Goal: Task Accomplishment & Management: Complete application form

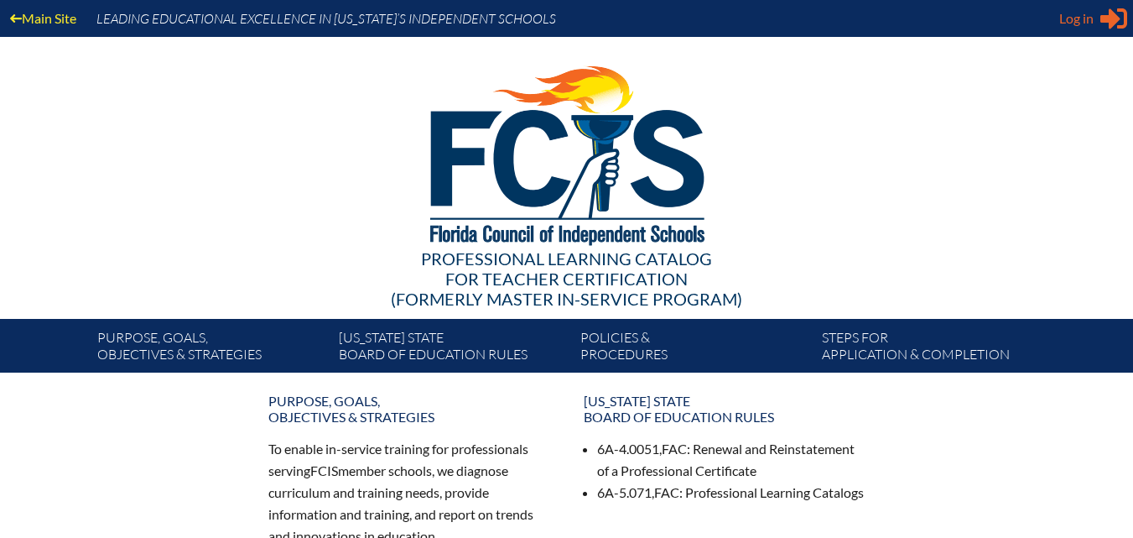
type input "[EMAIL_ADDRESS][DOMAIN_NAME]"
click at [1090, 13] on span "Log in" at bounding box center [1077, 18] width 34 height 20
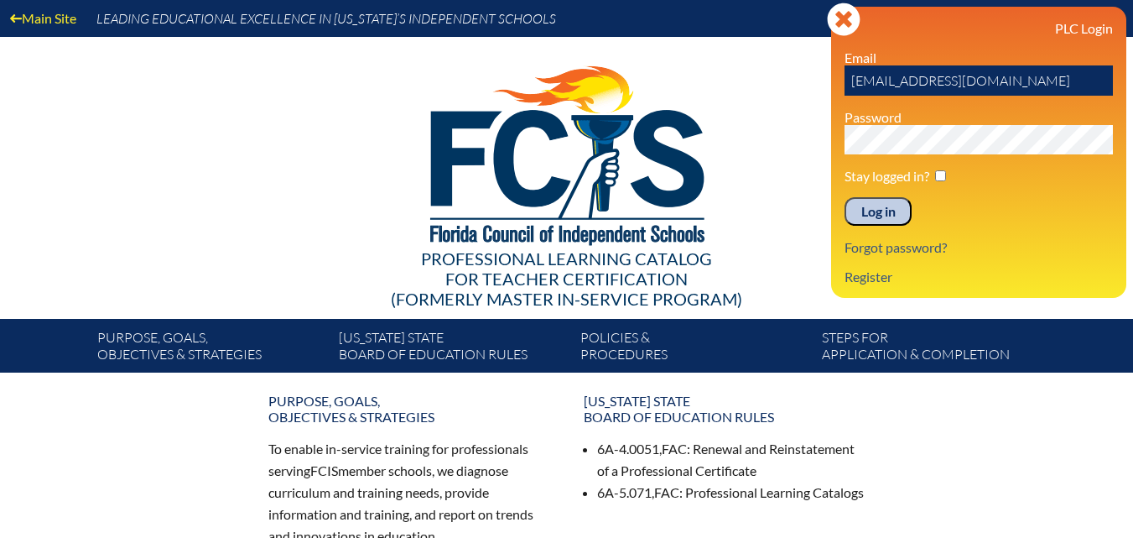
click at [863, 221] on input "Log in" at bounding box center [878, 211] width 67 height 29
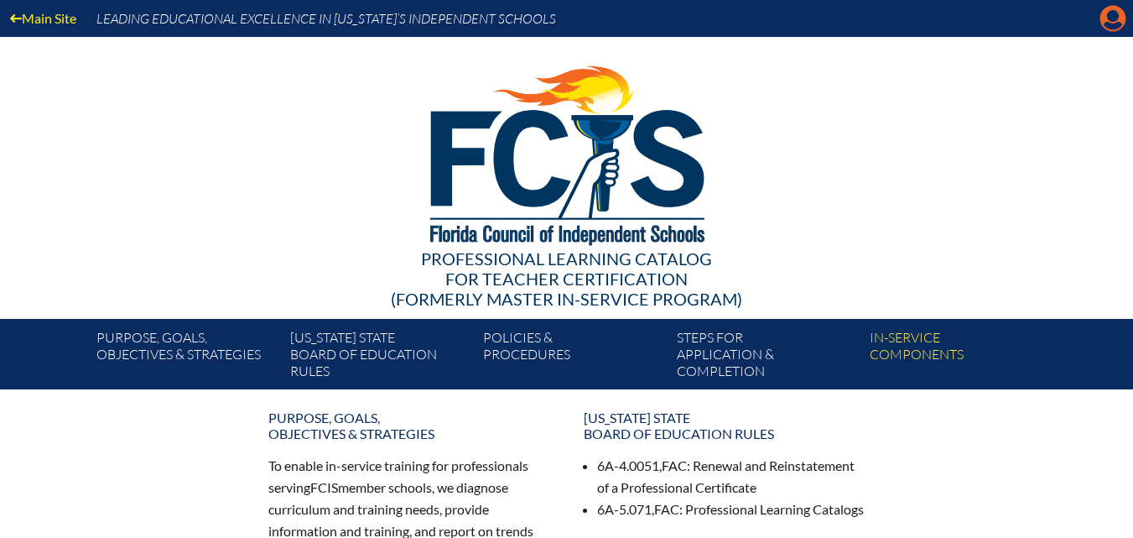
click at [1110, 29] on icon at bounding box center [1114, 19] width 26 height 26
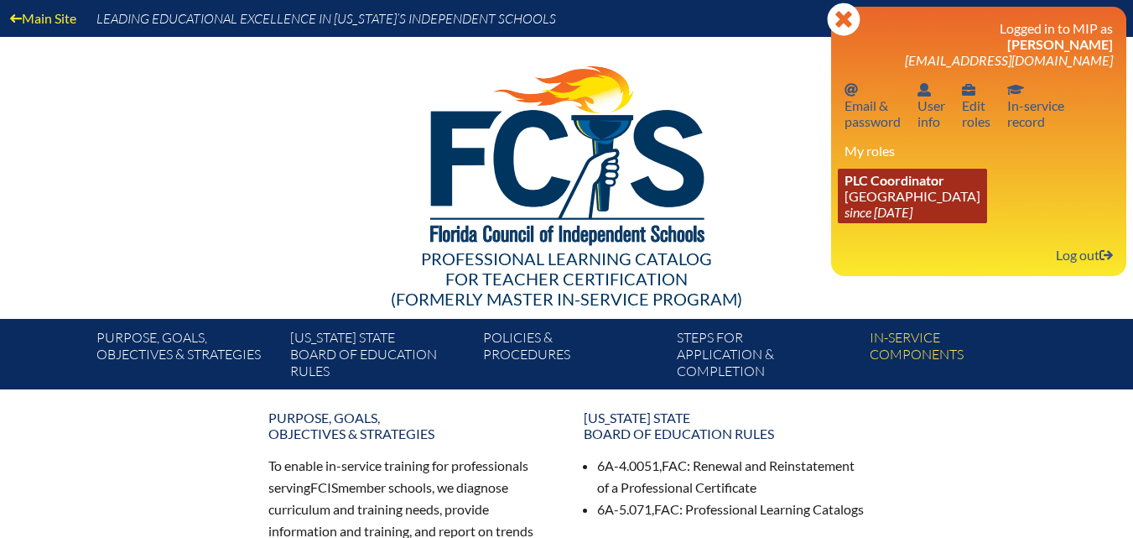
click at [887, 182] on span "PLC Coordinator" at bounding box center [895, 180] width 100 height 16
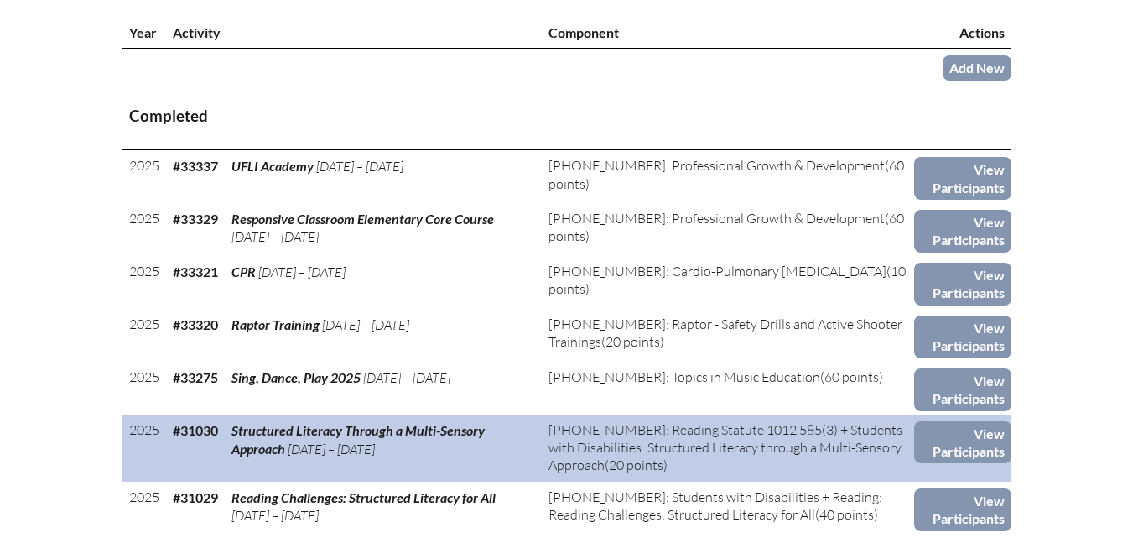
scroll to position [671, 0]
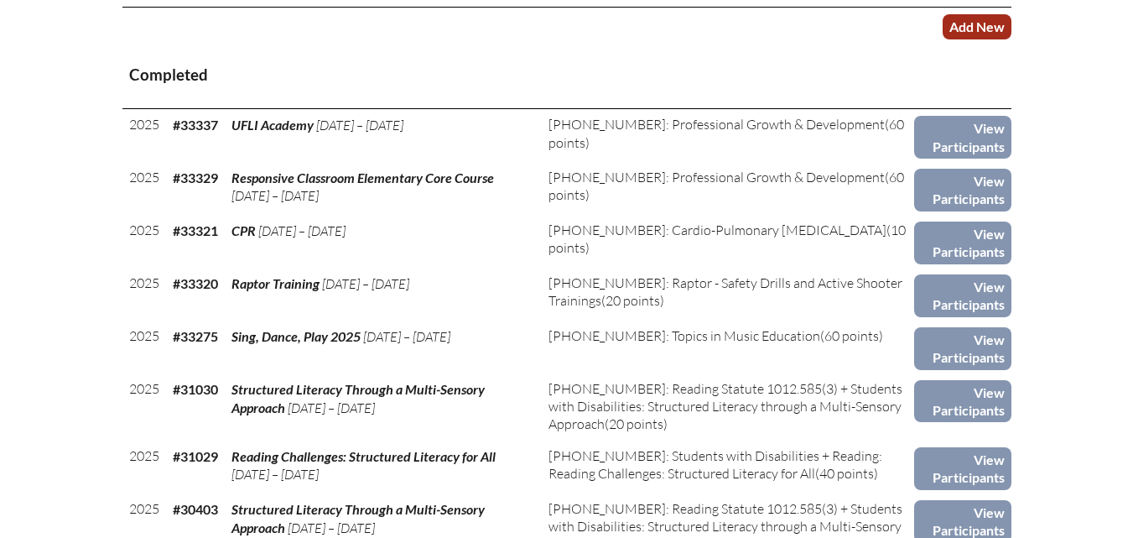
click at [982, 39] on link "Add New" at bounding box center [977, 26] width 69 height 24
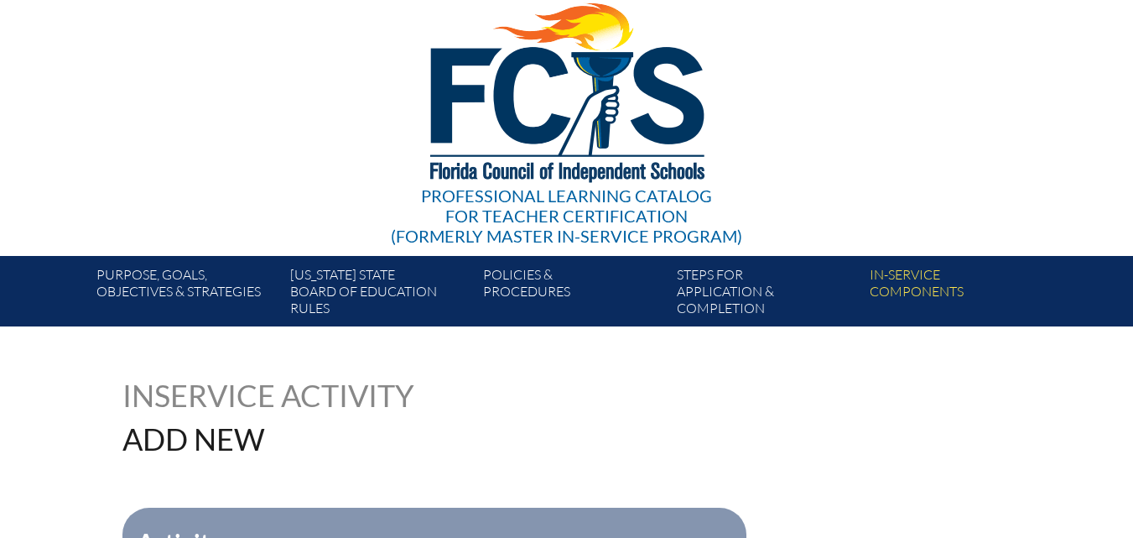
scroll to position [252, 0]
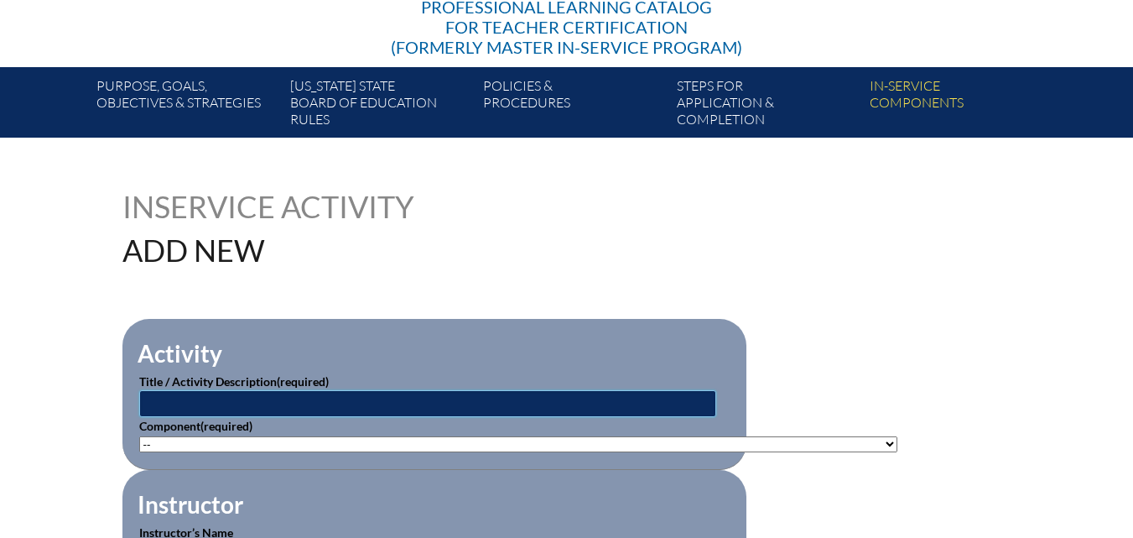
click at [429, 395] on input "text" at bounding box center [427, 403] width 577 height 27
type input "Chatbots for Instruction"
click at [192, 445] on select"]"] "-- [PHONE_NUMBER]: Appropriate Art Activities [PHONE_NUMBER]: Concept and Art P…" at bounding box center [518, 444] width 758 height 16
select select"]"] "20446"
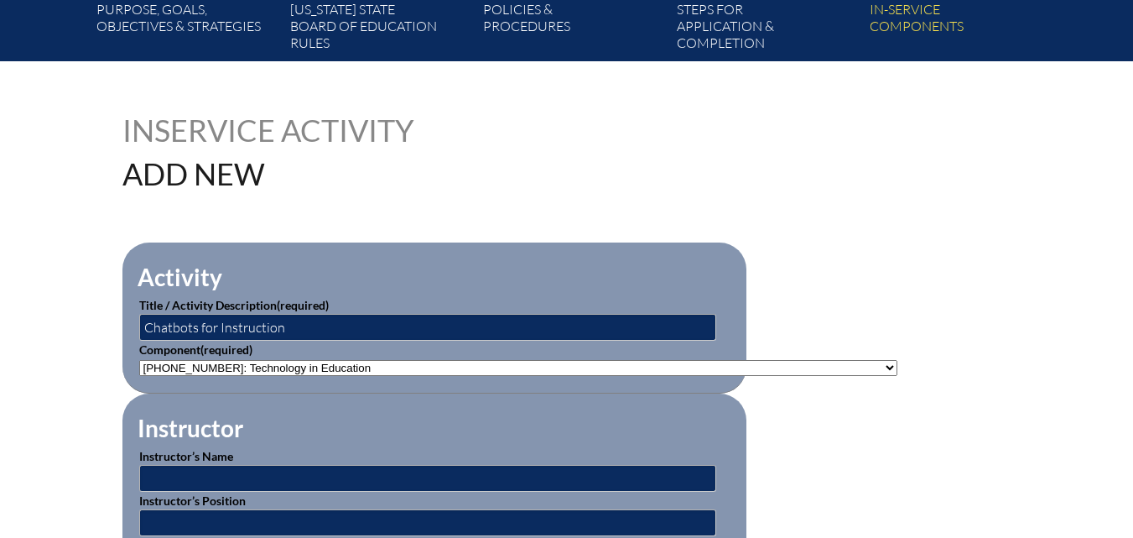
scroll to position [336, 0]
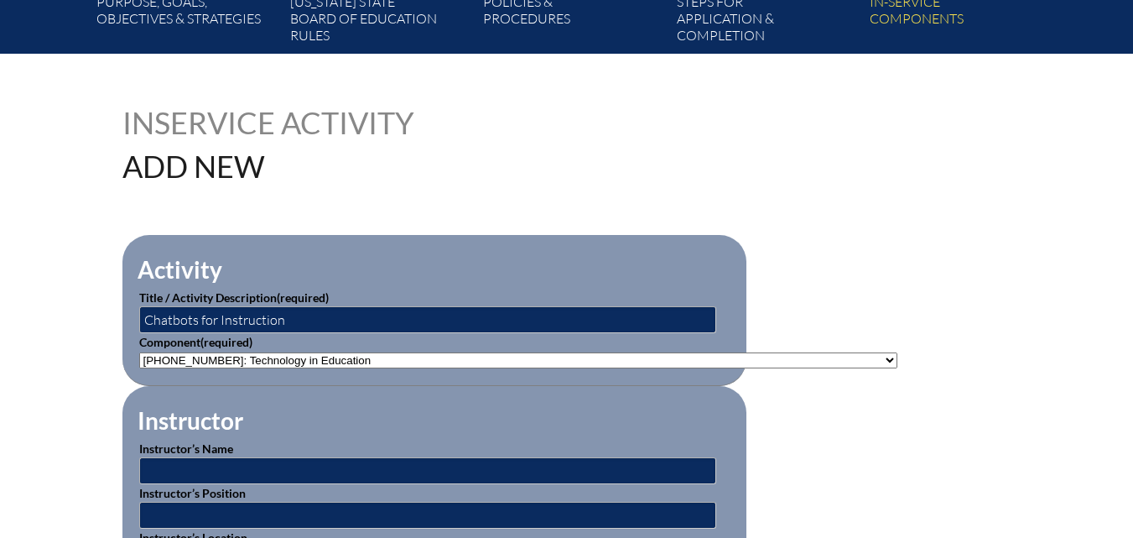
click at [231, 352] on select"]"] "-- 1-000-001: Appropriate Art Activities 1-000-002: Concept and Art Process for…" at bounding box center [518, 360] width 758 height 16
click at [231, 354] on select"]"] "-- 1-000-001: Appropriate Art Activities 1-000-002: Concept and Art Process for…" at bounding box center [518, 360] width 758 height 16
click at [324, 414] on fieldset "Instructor Instructor’s Name Instructor’s Position Instructor’s Location Instru…" at bounding box center [434, 510] width 624 height 249
click at [271, 476] on input "text" at bounding box center [427, 470] width 577 height 27
type input "[PERSON_NAME]"
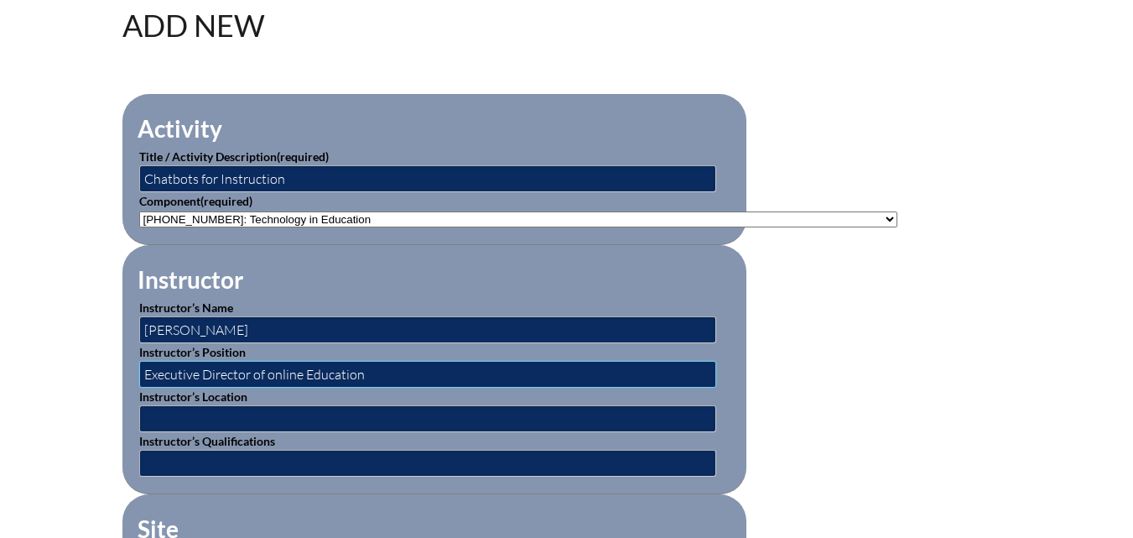
scroll to position [503, 0]
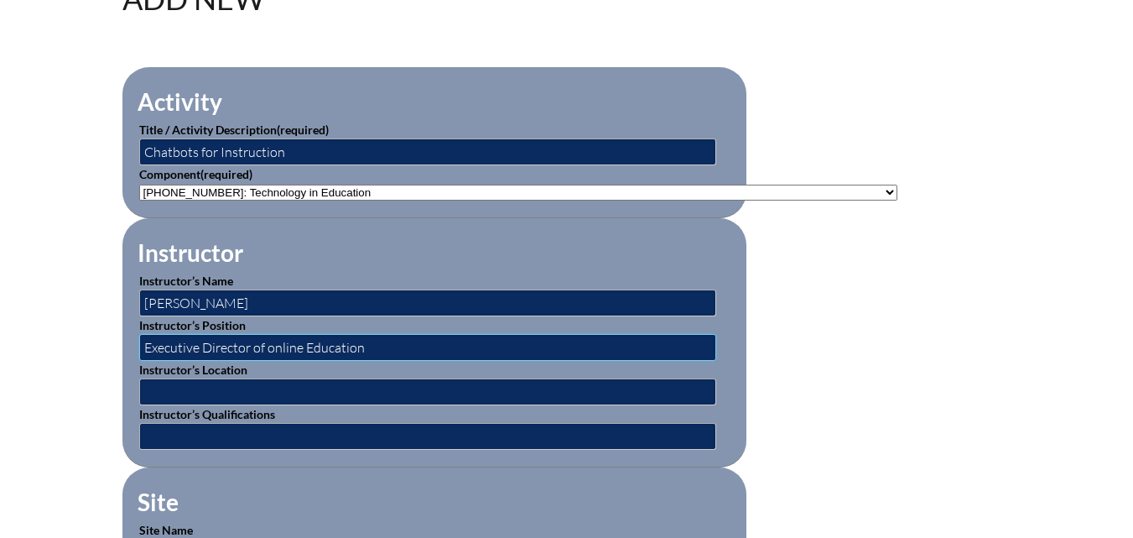
type input "Executive Director of online Education"
click at [314, 387] on input "text" at bounding box center [427, 391] width 577 height 27
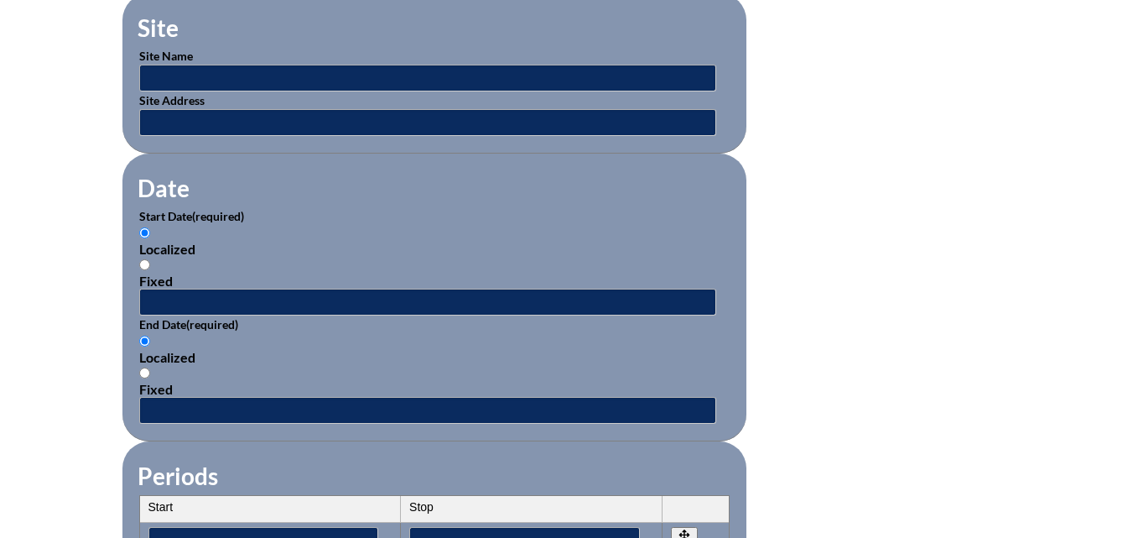
scroll to position [1007, 0]
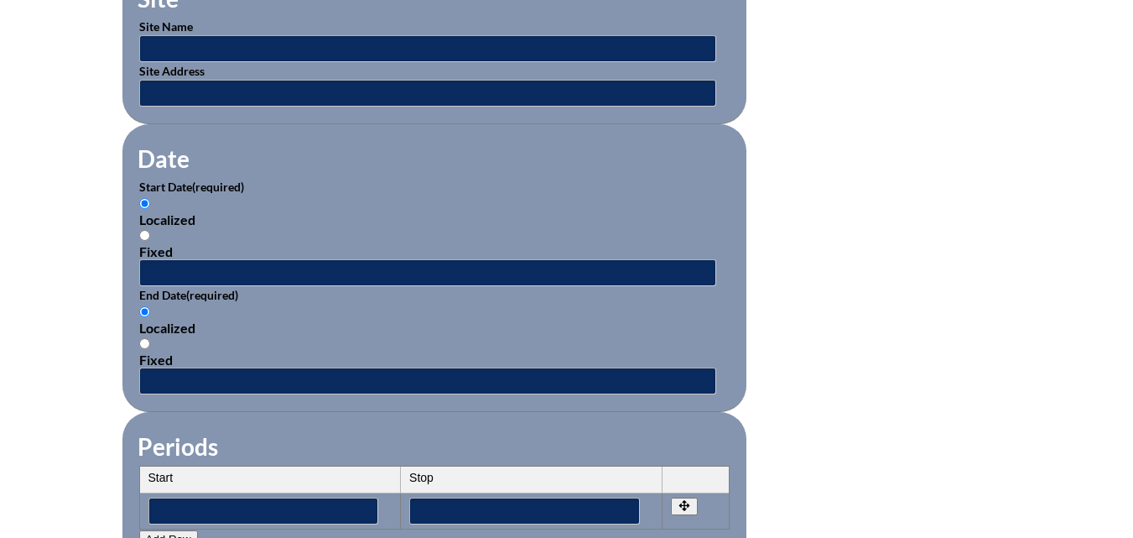
click at [144, 230] on input "Fixed" at bounding box center [144, 235] width 11 height 11
radio input "true"
click at [148, 259] on input "text" at bounding box center [427, 272] width 577 height 27
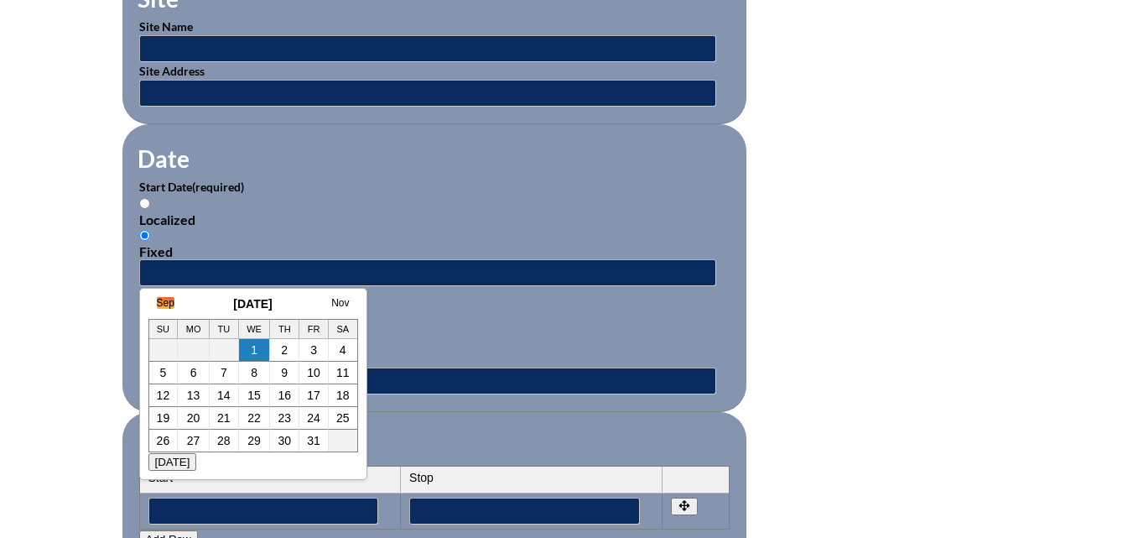
click at [164, 301] on link "Sep" at bounding box center [166, 303] width 18 height 12
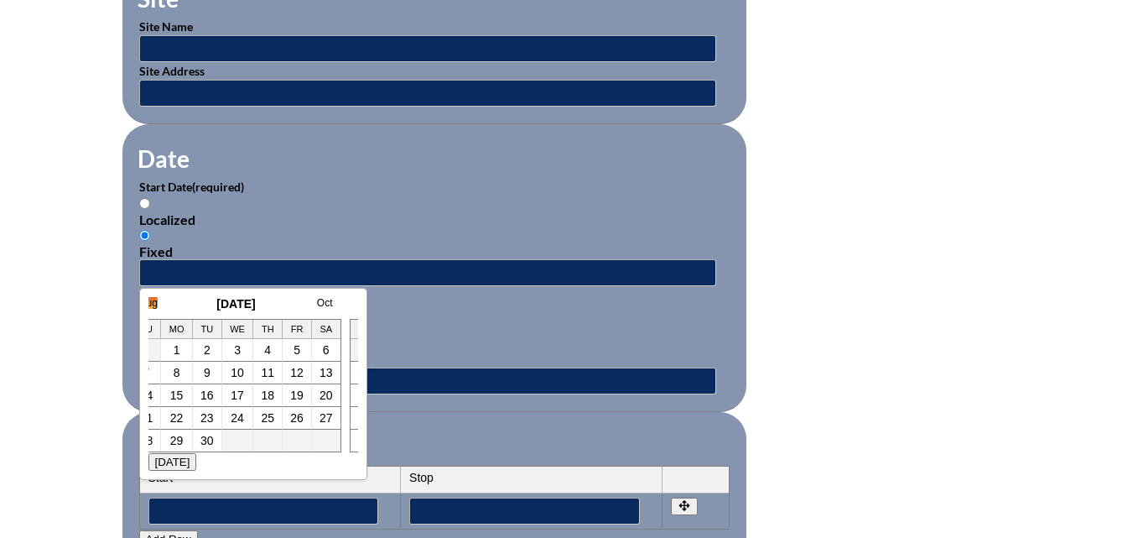
click at [148, 308] on link "Aug" at bounding box center [149, 303] width 18 height 12
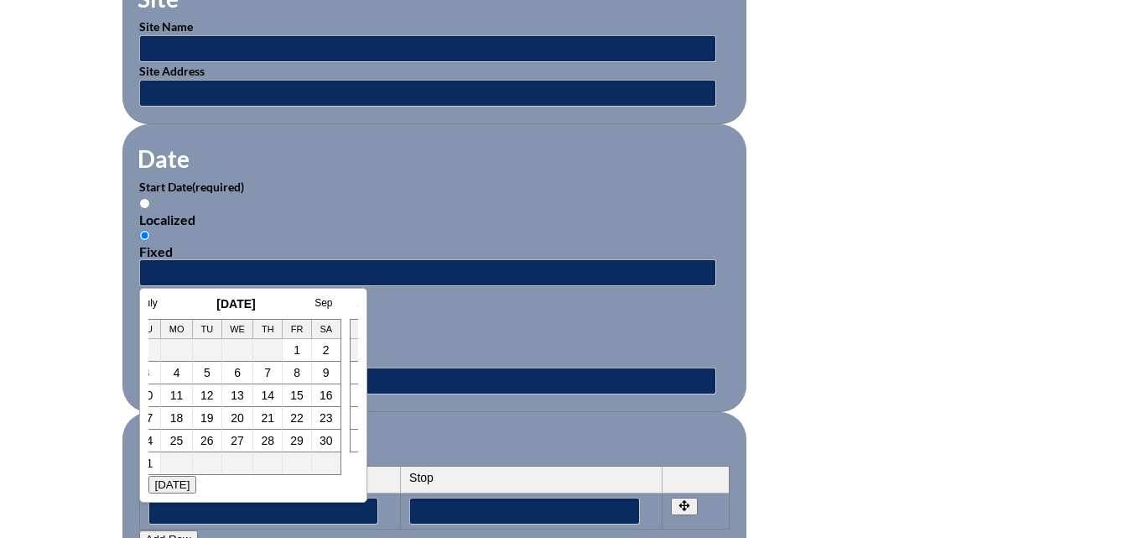
scroll to position [0, 34]
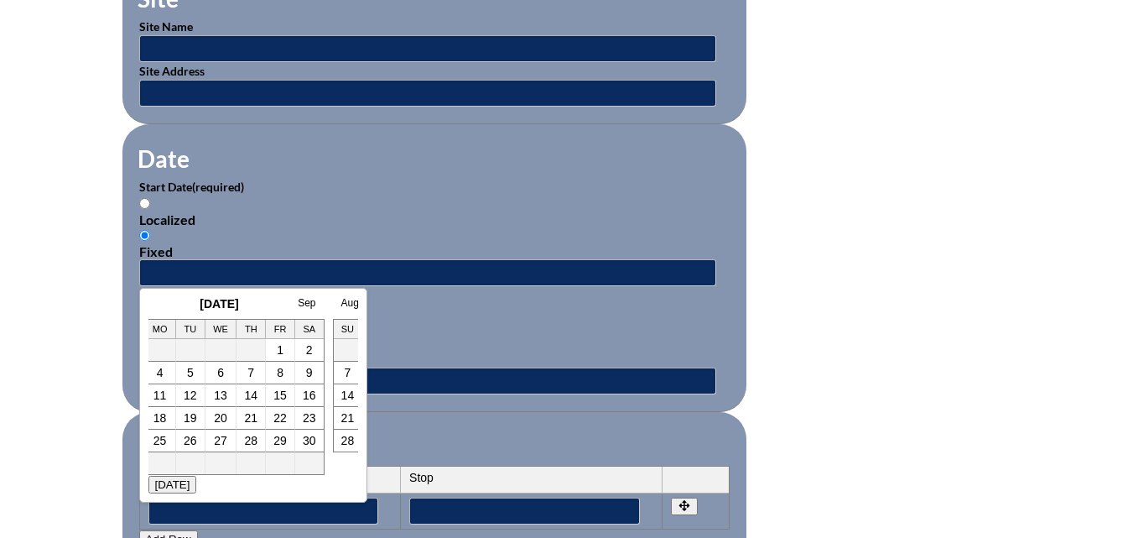
drag, startPoint x: 169, startPoint y: 300, endPoint x: 233, endPoint y: 305, distance: 64.0
click at [233, 305] on h3 "August 2025" at bounding box center [220, 303] width 210 height 13
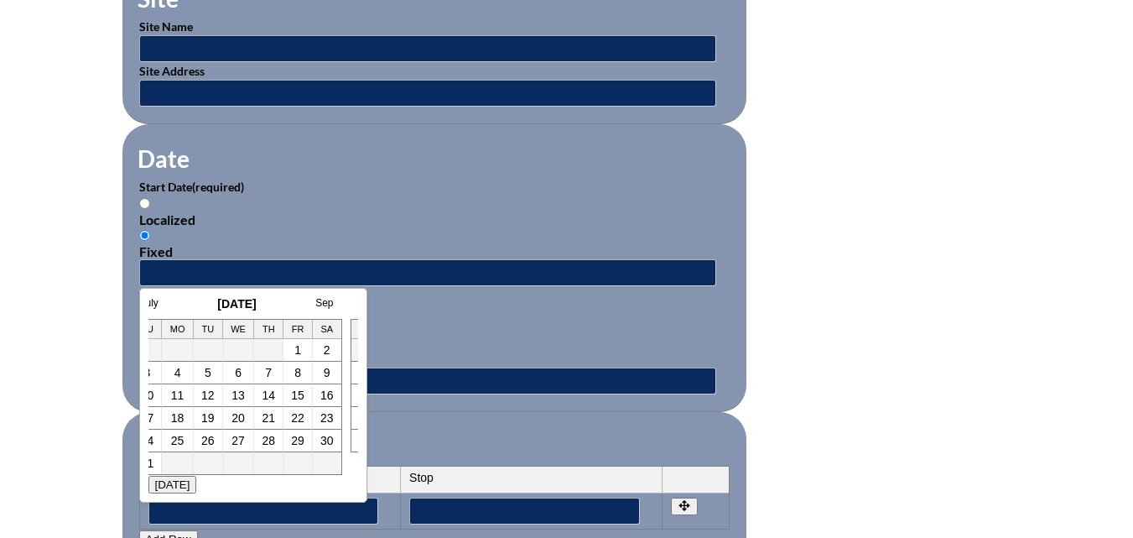
scroll to position [0, 0]
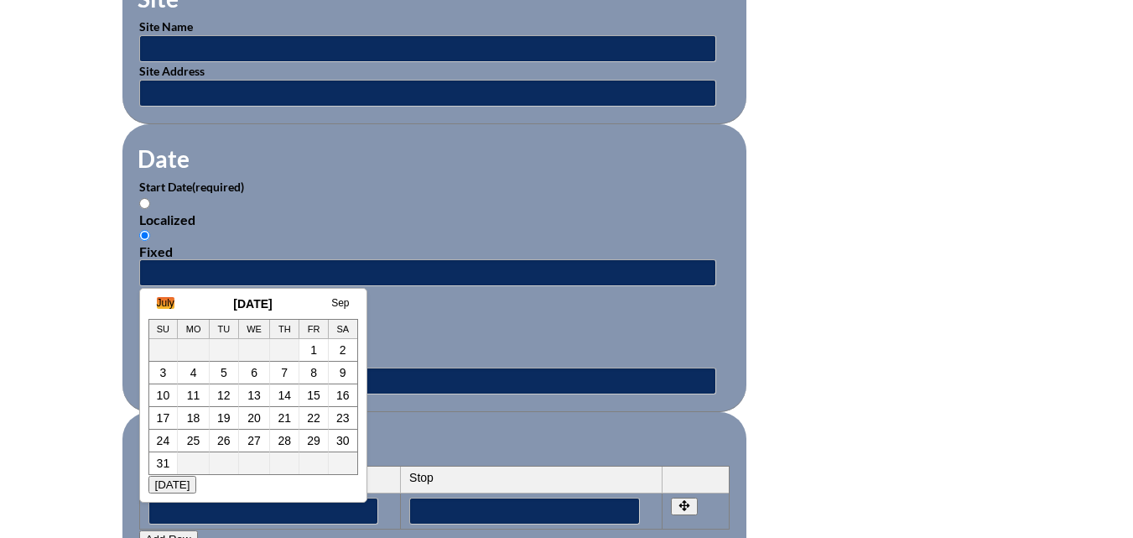
click at [168, 301] on link "July" at bounding box center [166, 303] width 18 height 12
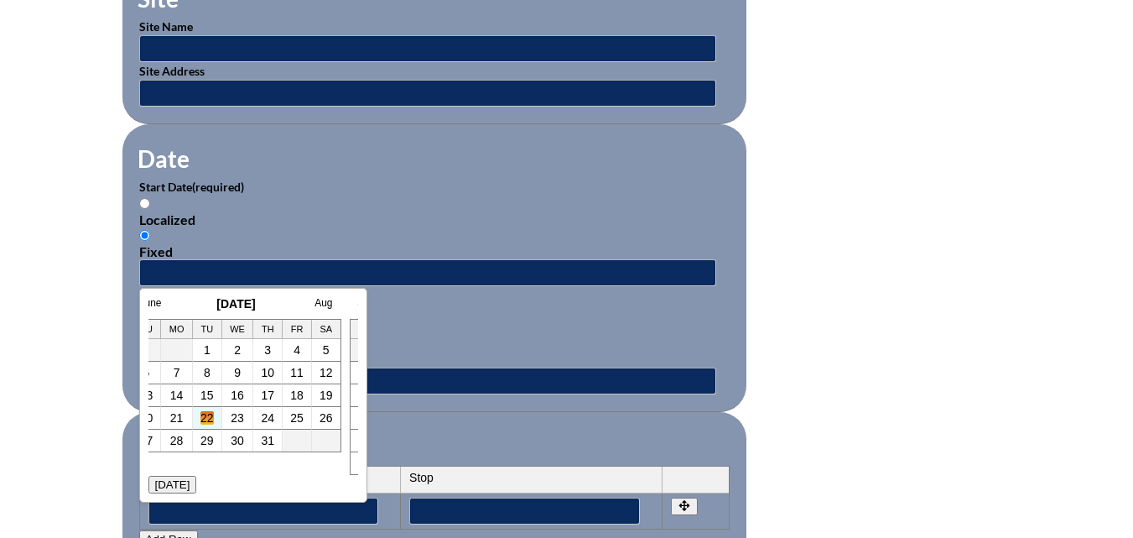
click at [206, 419] on link "22" at bounding box center [207, 417] width 13 height 13
type input "2025-07-22 3:08 PM"
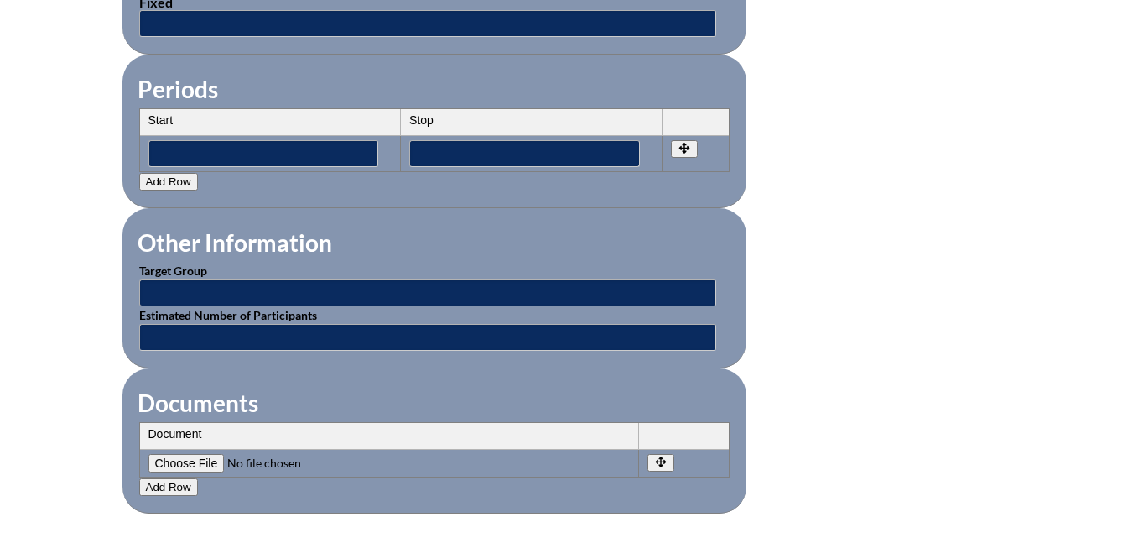
scroll to position [1426, 0]
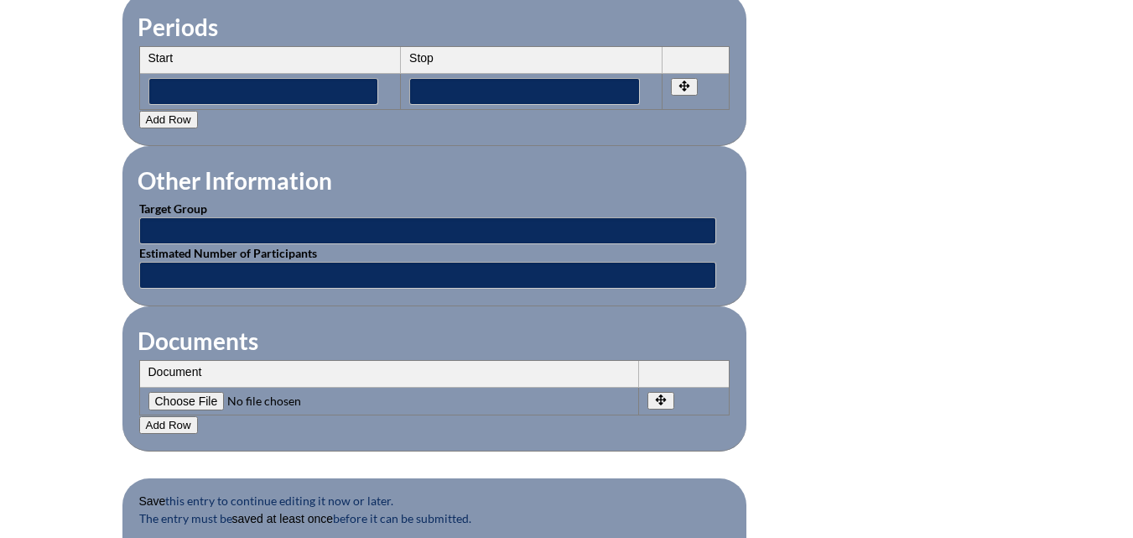
click at [205, 392] on input"] "file" at bounding box center [262, 401] width 228 height 18
click at [190, 392] on input"] "file" at bounding box center [262, 401] width 228 height 18
type input"] "C:\fakepath\scan_lbrennan_2025-10-01-15-08-21.pdf"
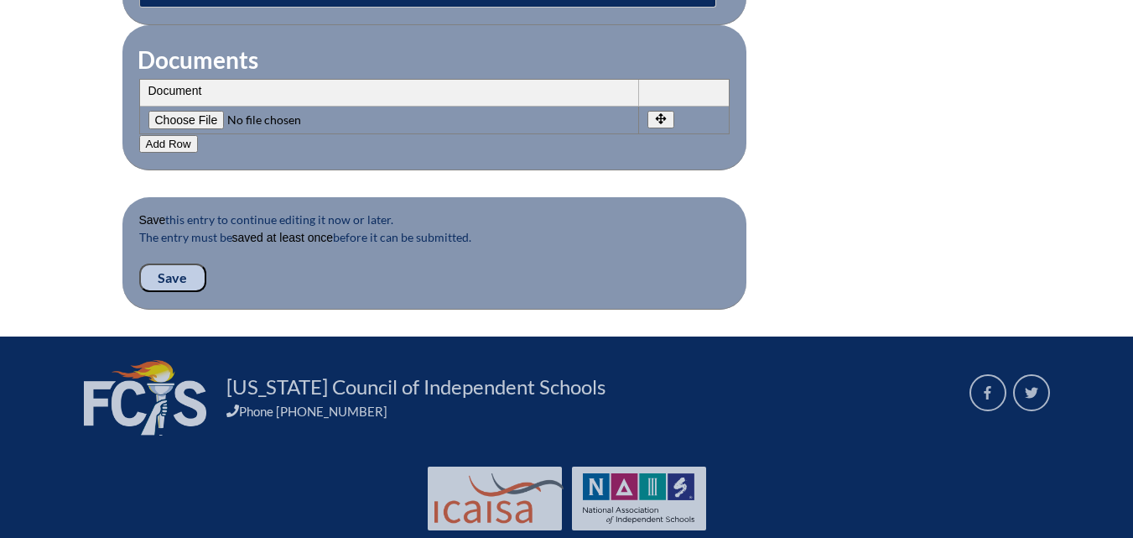
scroll to position [1737, 0]
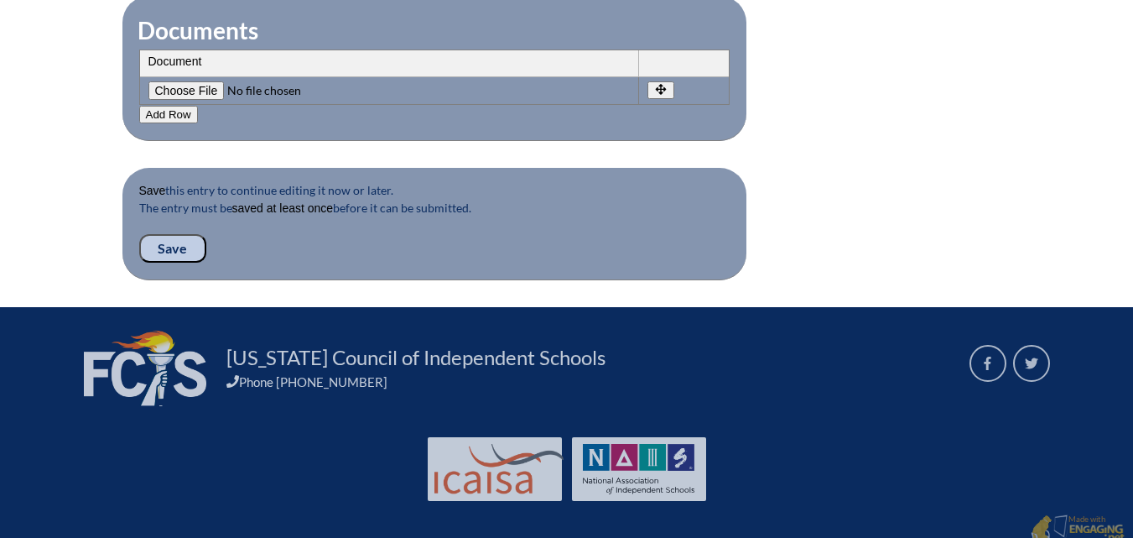
click at [173, 234] on input "Save" at bounding box center [172, 248] width 67 height 29
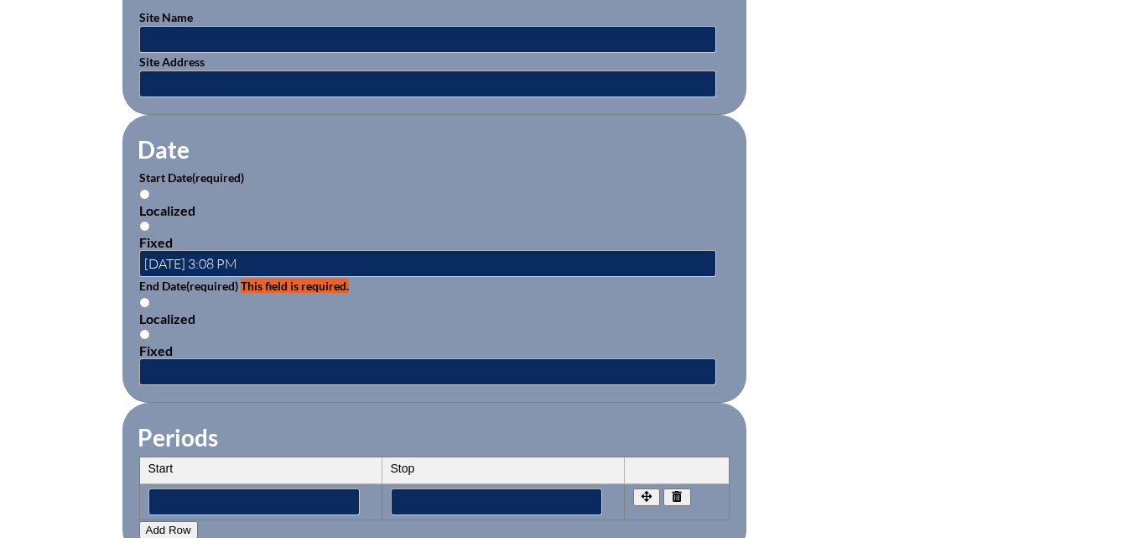
scroll to position [1007, 0]
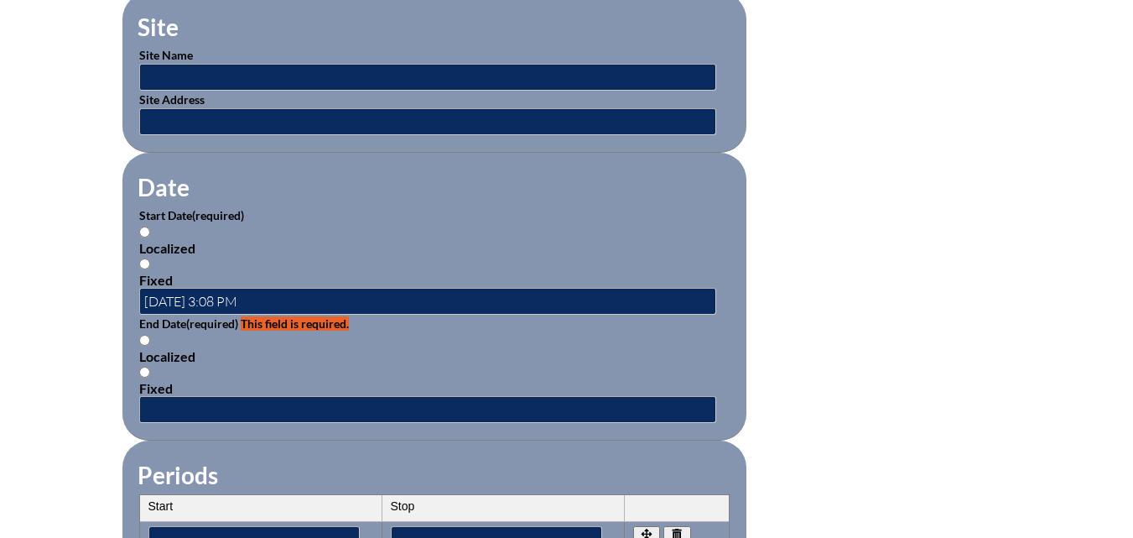
click at [143, 258] on input "Fixed" at bounding box center [144, 263] width 11 height 11
radio input "true"
drag, startPoint x: 288, startPoint y: 294, endPoint x: 137, endPoint y: 286, distance: 151.2
click at [137, 286] on fieldset "Date Start Date (required) Localized Fixed 2025-07-22 3:08 PM End Date (require…" at bounding box center [434, 297] width 624 height 288
click at [147, 396] on input "text" at bounding box center [427, 409] width 577 height 27
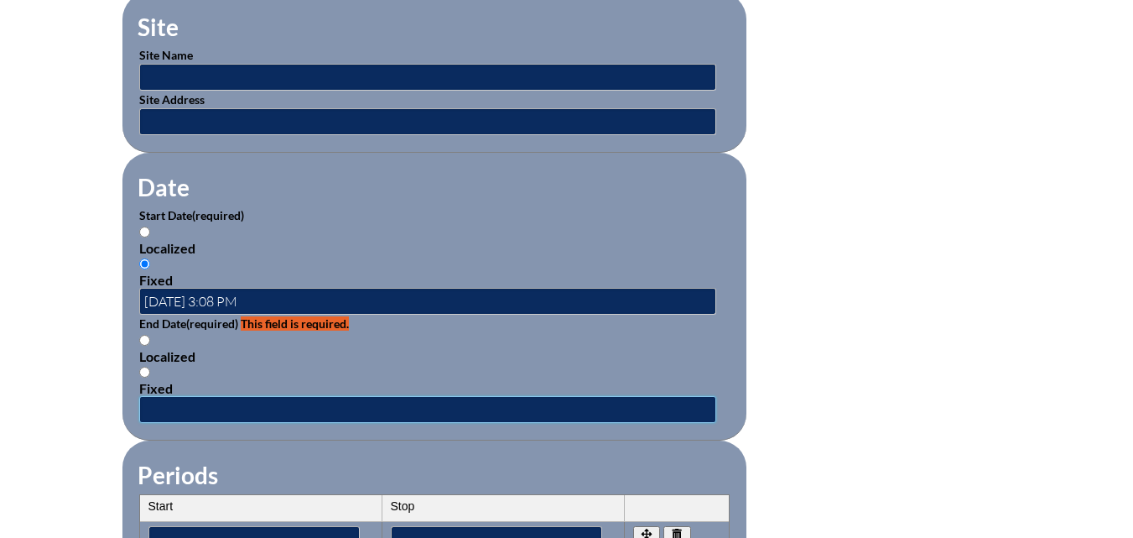
type input "07/21/2025"
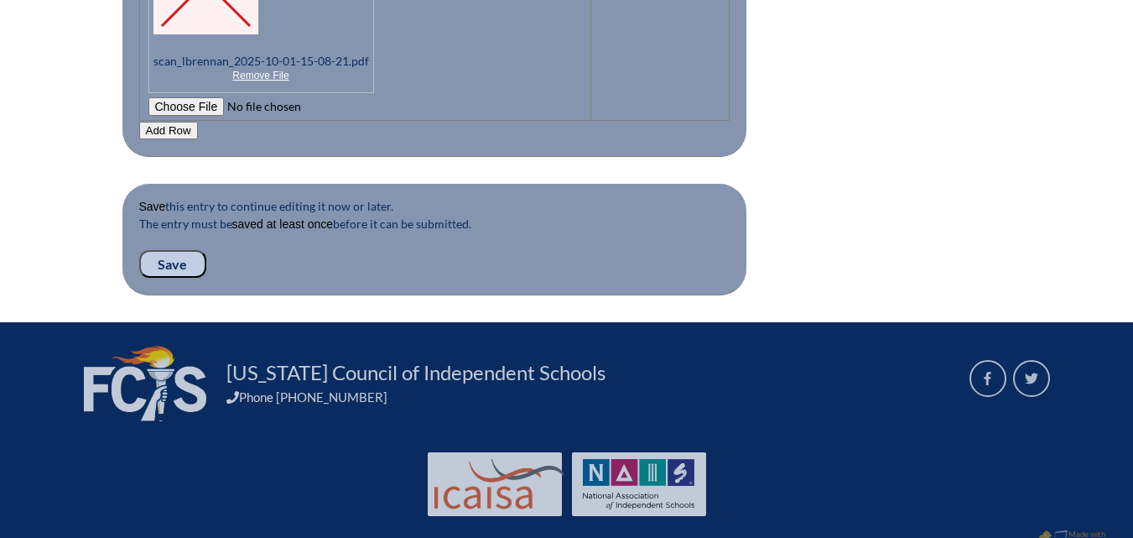
scroll to position [1930, 0]
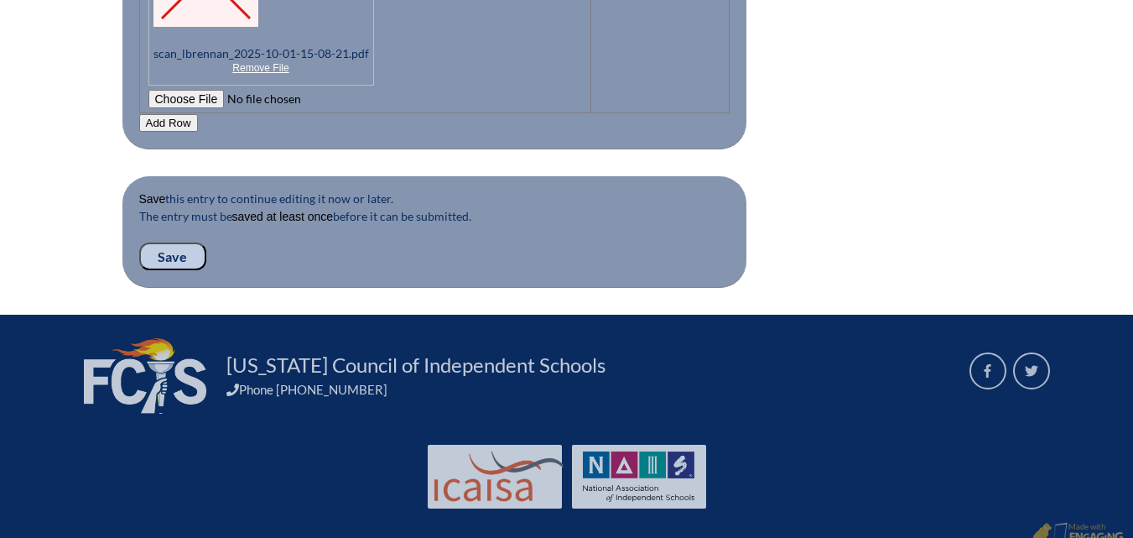
click at [175, 242] on input "Save" at bounding box center [172, 256] width 67 height 29
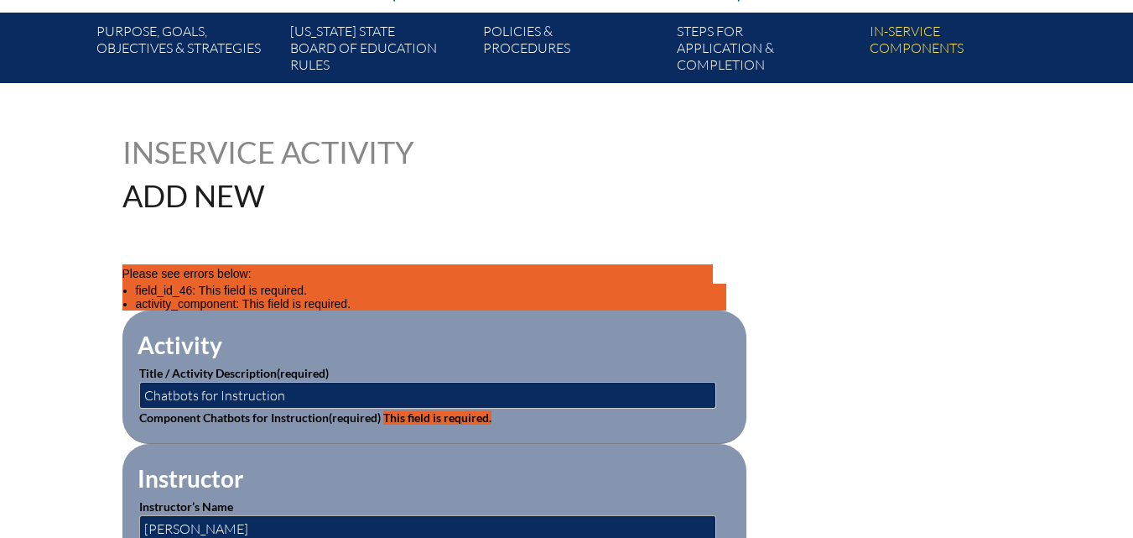
scroll to position [336, 0]
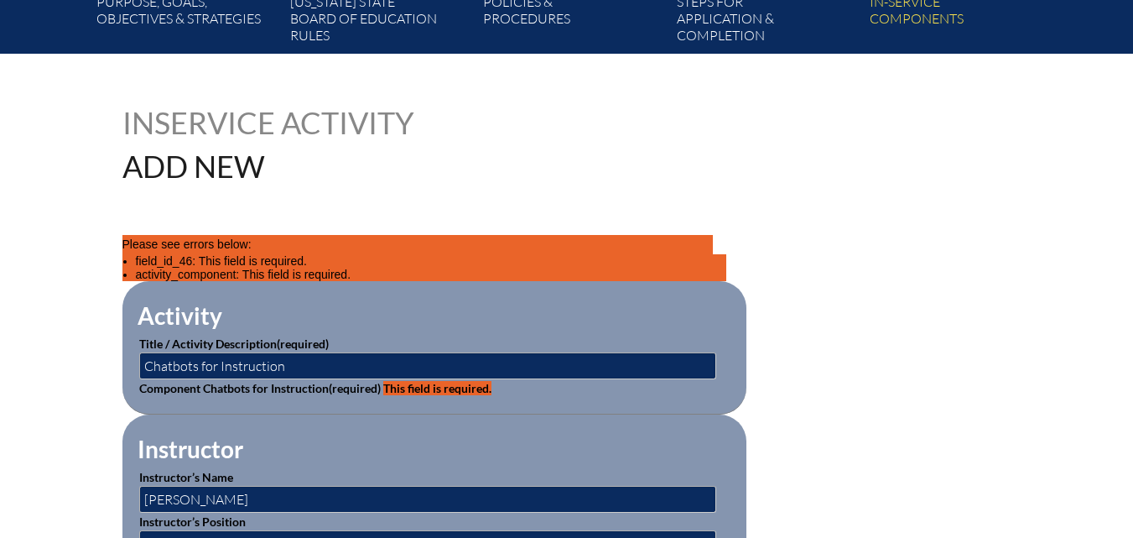
click at [420, 383] on span "This field is required." at bounding box center [437, 388] width 108 height 14
click at [357, 360] on input "Chatbots for Instruction" at bounding box center [427, 365] width 577 height 27
drag, startPoint x: 437, startPoint y: 302, endPoint x: 522, endPoint y: 309, distance: 85.0
click at [522, 309] on fieldset "Activity Title / Activity Description (required) Chatbots for Instruction Compo…" at bounding box center [434, 347] width 624 height 133
click at [305, 385] on label "Component Chatbots for Instruction (required) This field is required." at bounding box center [315, 388] width 352 height 14
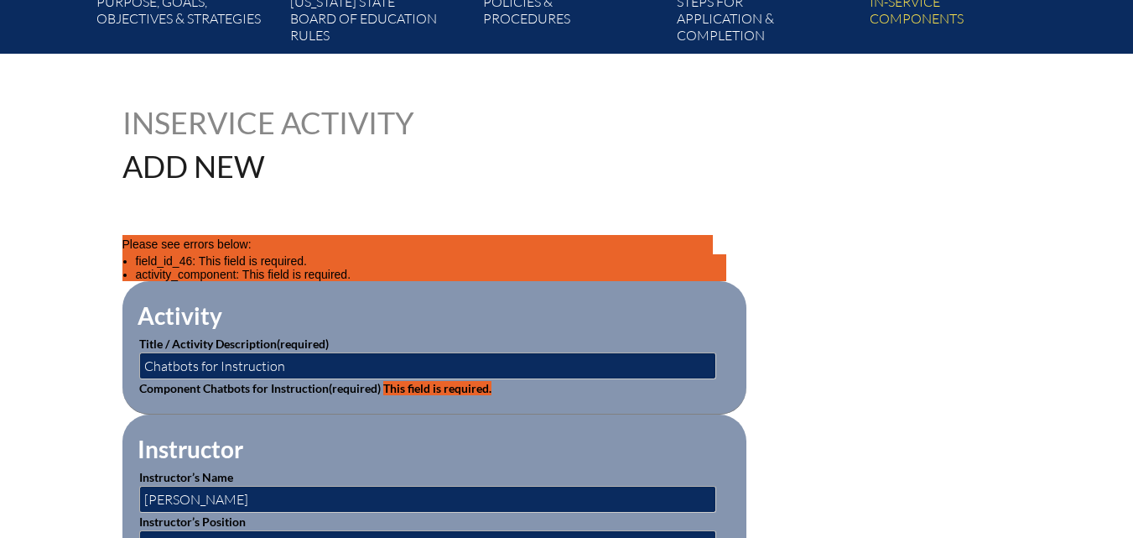
click at [456, 383] on span "This field is required." at bounding box center [437, 388] width 108 height 14
click at [340, 396] on fieldset "Activity Title / Activity Description (required) Chatbots for Instruction Compo…" at bounding box center [434, 347] width 624 height 133
click at [226, 383] on label "Component Chatbots for Instruction (required) This field is required." at bounding box center [315, 388] width 352 height 14
click at [203, 396] on fieldset "Activity Title / Activity Description (required) Chatbots for Instruction Compo…" at bounding box center [434, 347] width 624 height 133
click at [179, 435] on legend "Instructor" at bounding box center [190, 449] width 109 height 29
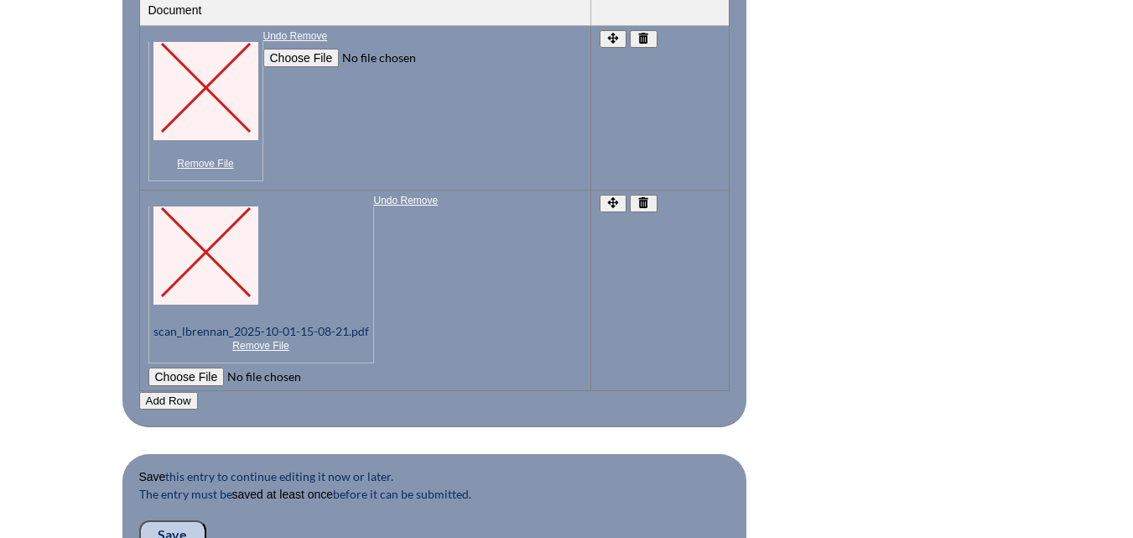
scroll to position [1633, 0]
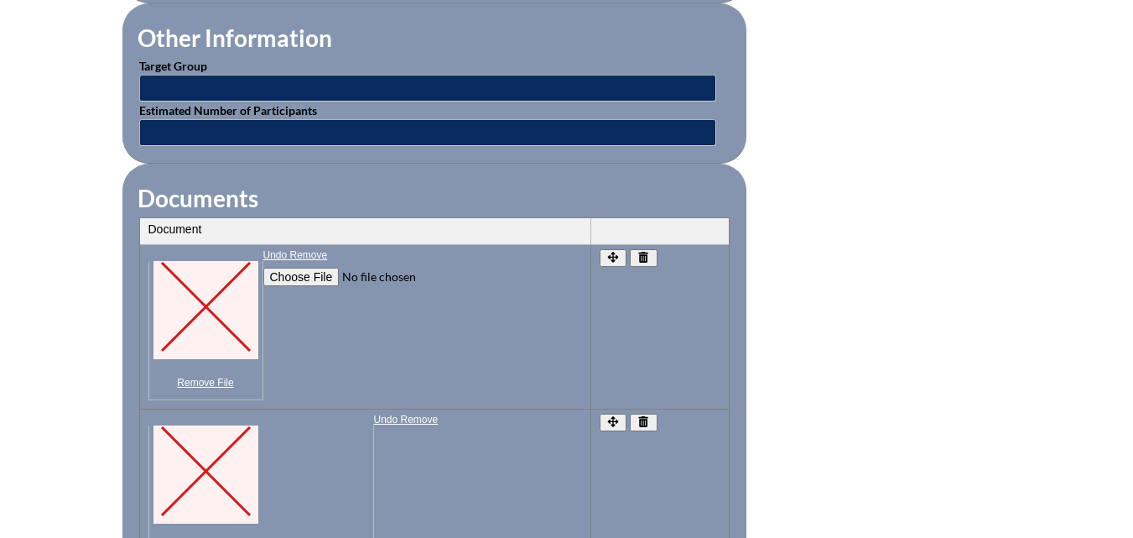
click at [201, 360] on p "Remove File" at bounding box center [205, 324] width 115 height 151
click at [198, 377] on link "Remove File" at bounding box center [206, 383] width 105 height 12
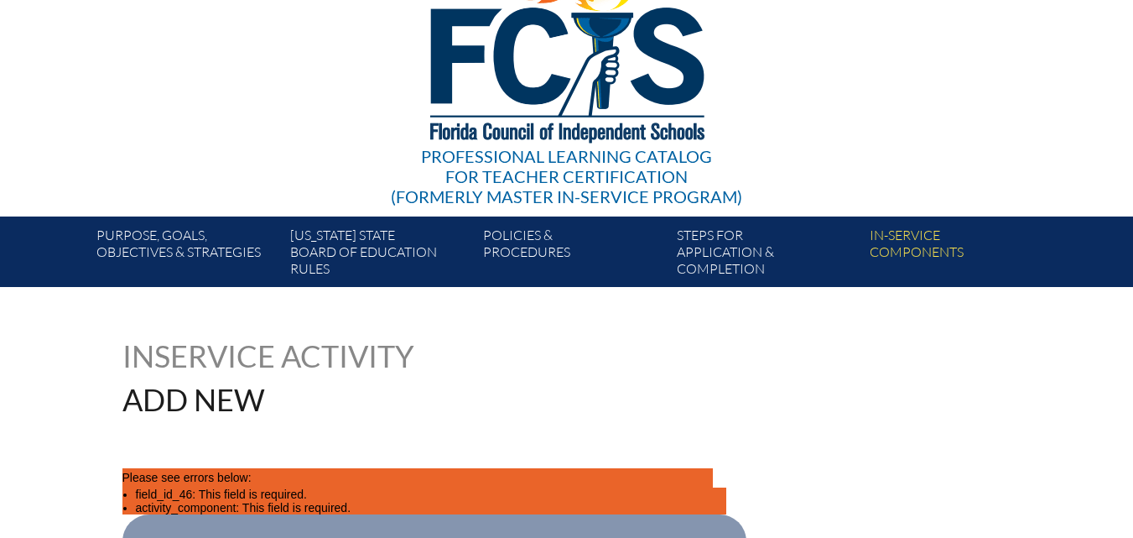
scroll to position [336, 0]
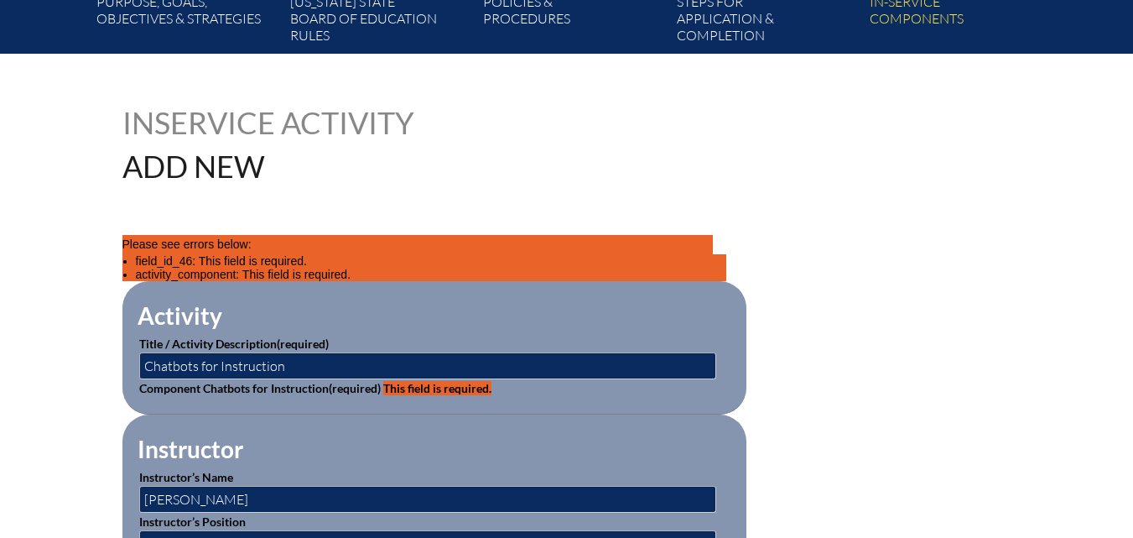
click at [216, 268] on li "activity_component: This field is required." at bounding box center [431, 274] width 591 height 13
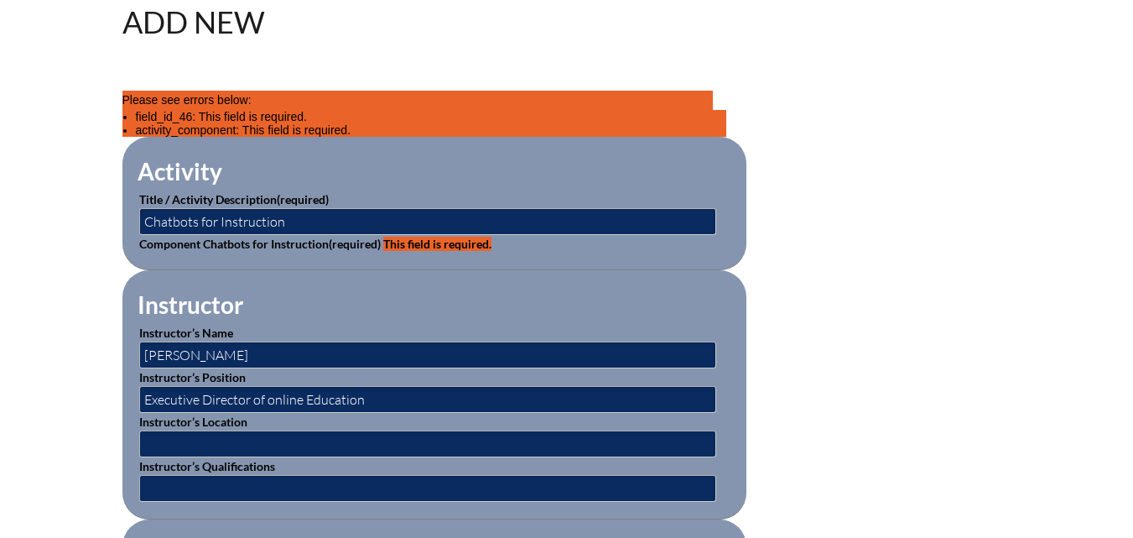
scroll to position [500, 0]
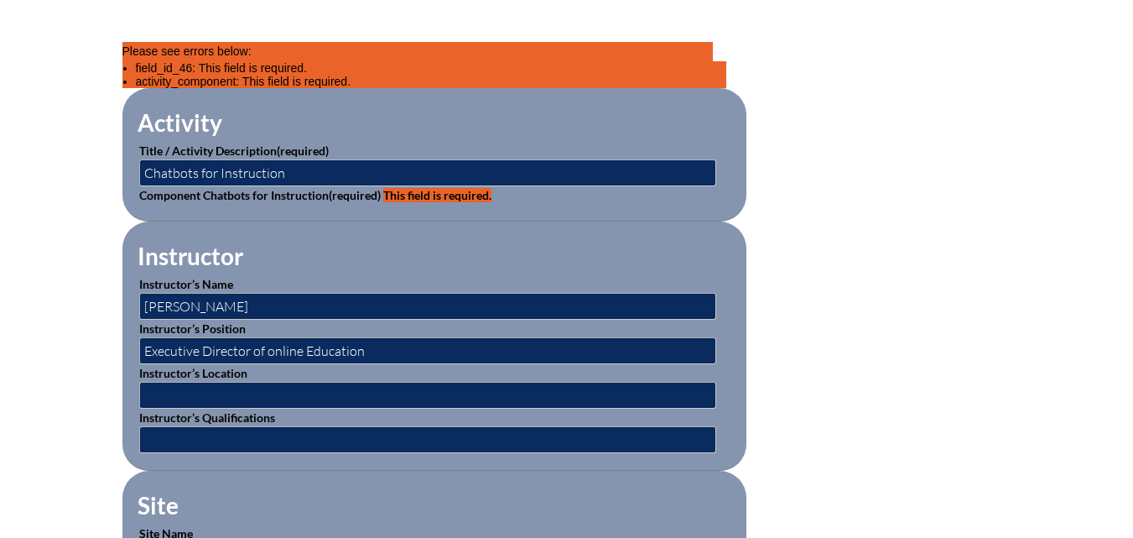
scroll to position [459, 0]
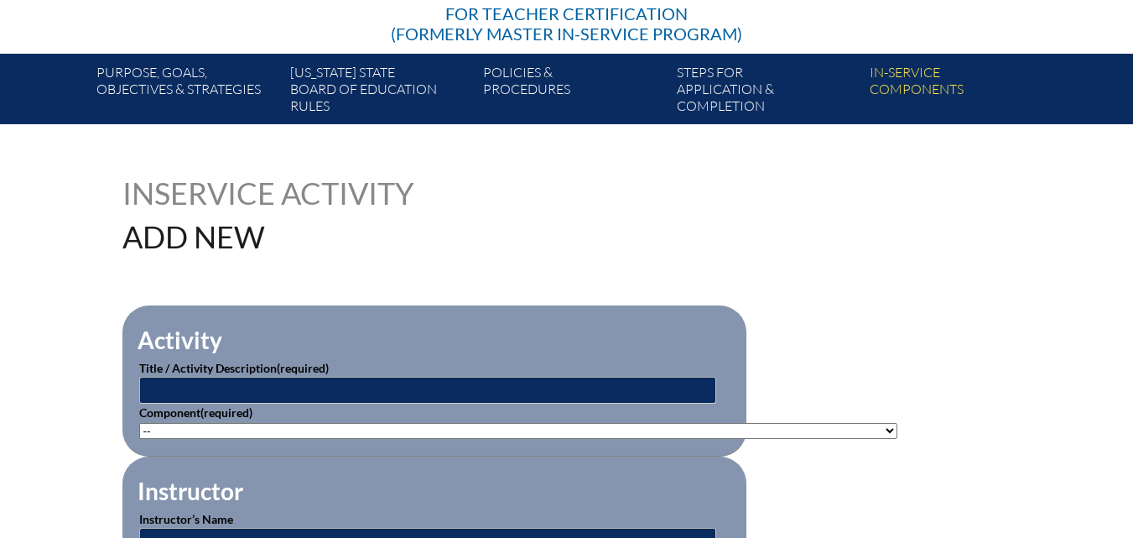
scroll to position [419, 0]
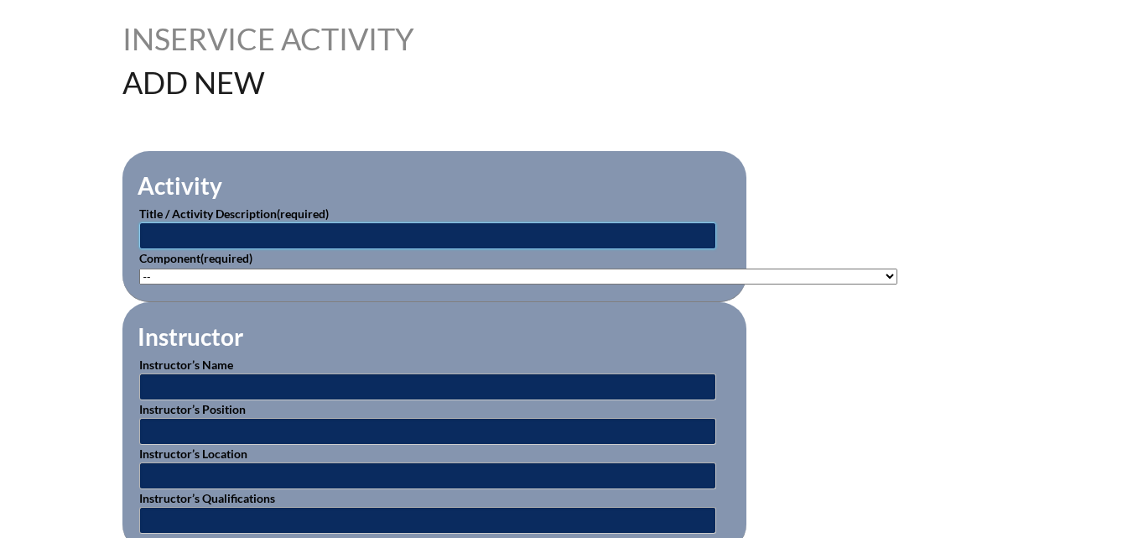
click at [244, 232] on input "text" at bounding box center [427, 235] width 577 height 27
click at [143, 223] on input "Chatbots for Instruction" at bounding box center [427, 235] width 577 height 27
type input "AI4E102x: Chatbots for Instruction"
click at [162, 268] on select"]"] "-- [PHONE_NUMBER]: Appropriate Art Activities [PHONE_NUMBER]: Concept and Art P…" at bounding box center [518, 276] width 758 height 16
select select"]"] "20446"
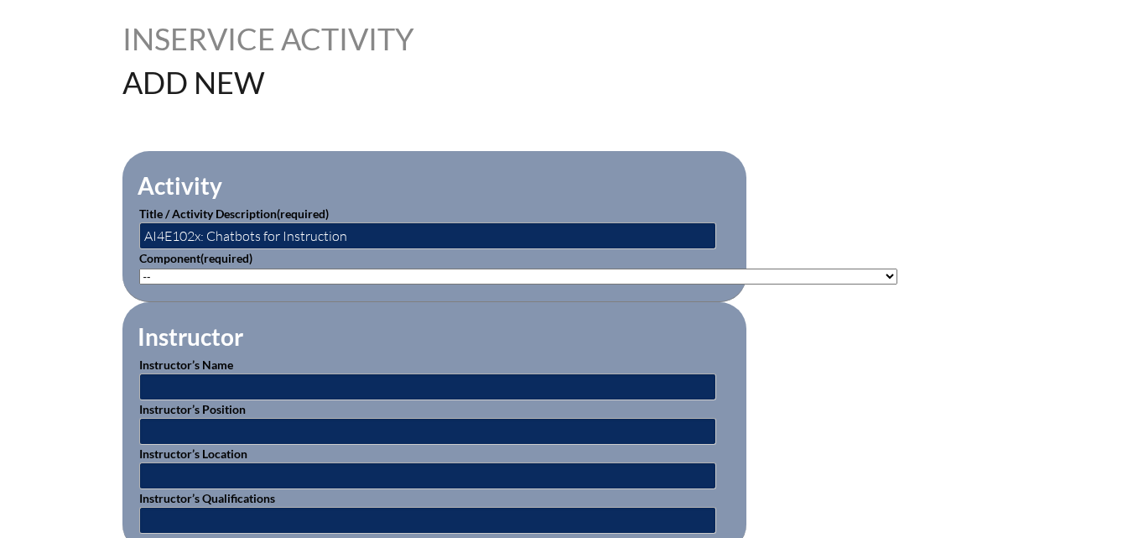
click at [139, 268] on select"]"] "-- [PHONE_NUMBER]: Appropriate Art Activities [PHONE_NUMBER]: Concept and Art P…" at bounding box center [518, 276] width 758 height 16
click at [294, 312] on fieldset "Instructor Instructor’s Name Instructor’s Position Instructor’s Location Instru…" at bounding box center [434, 426] width 624 height 249
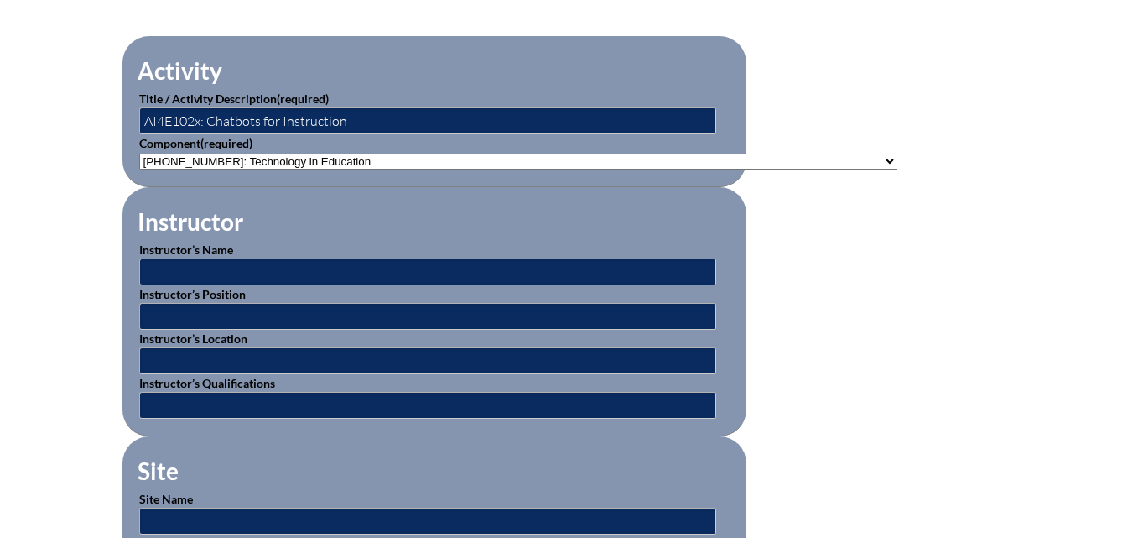
scroll to position [587, 0]
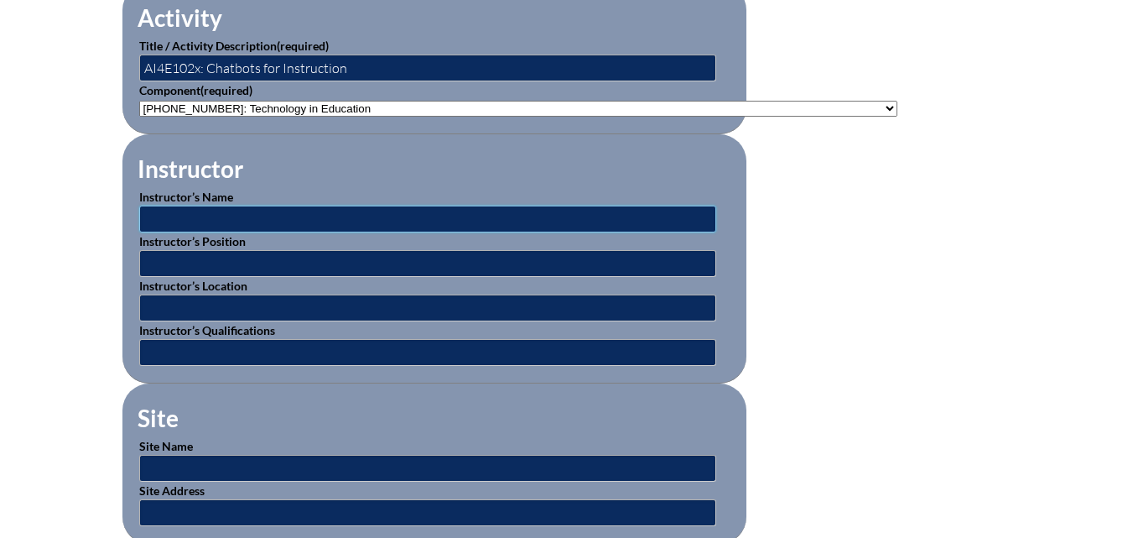
click at [226, 210] on input "text" at bounding box center [427, 219] width 577 height 27
type input "[PERSON_NAME]"
click at [236, 263] on input "text" at bounding box center [427, 263] width 577 height 27
type input "Executive Director of online Education"
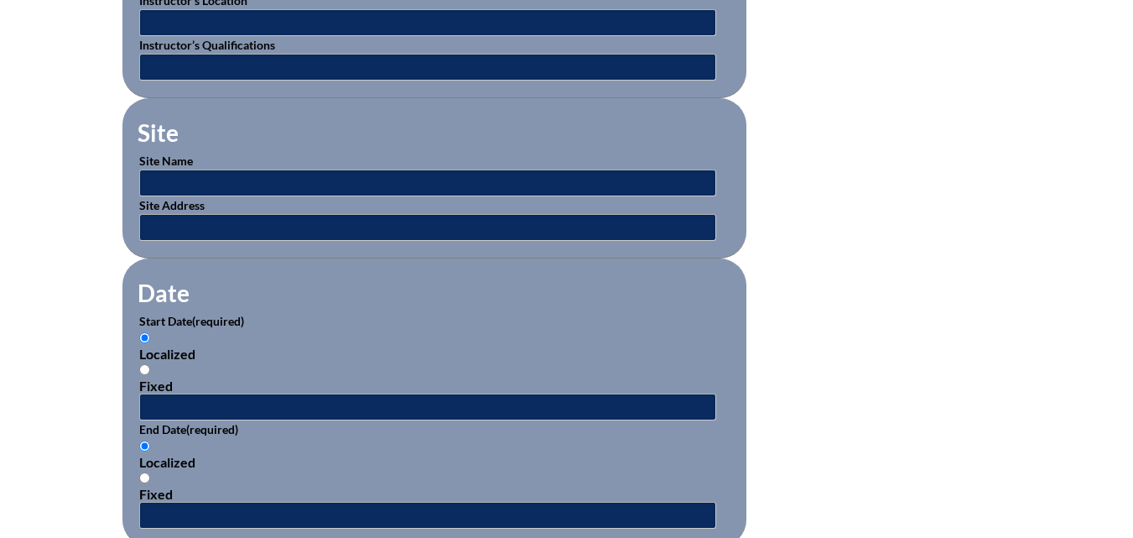
scroll to position [923, 0]
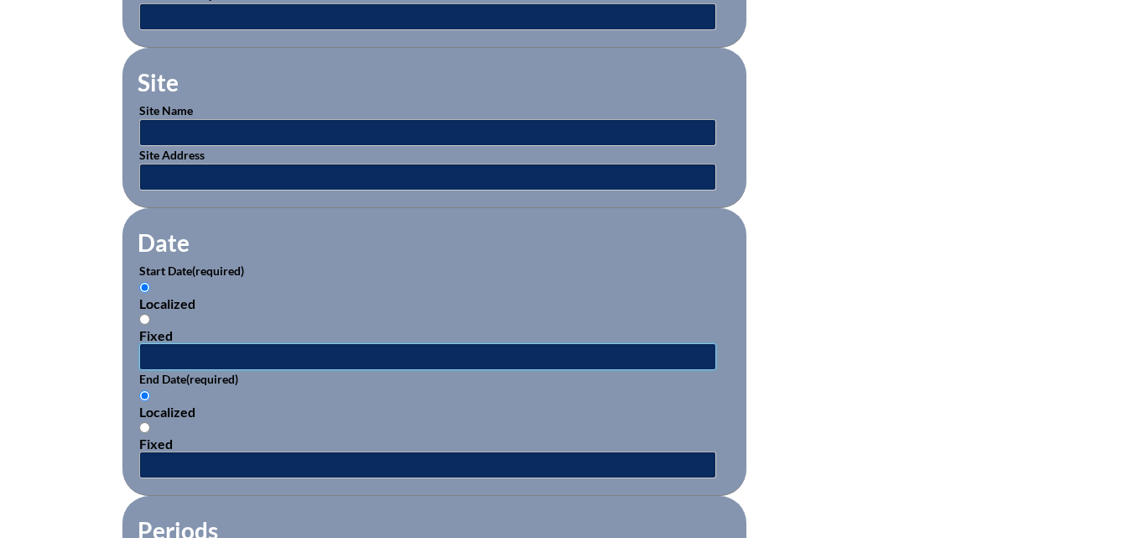
click at [213, 347] on input "text" at bounding box center [427, 356] width 577 height 27
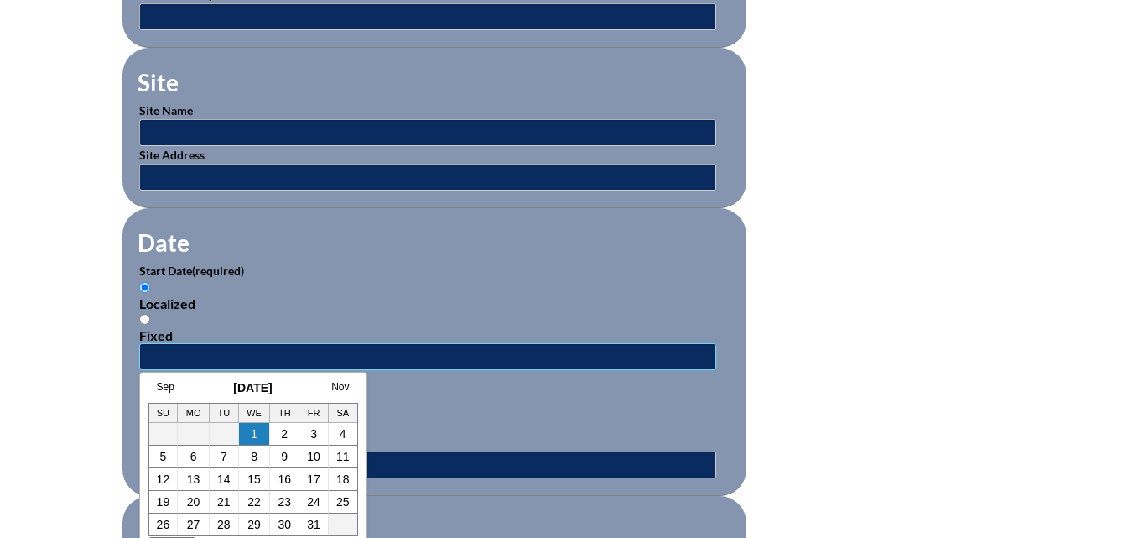
type input "07/21/2025"
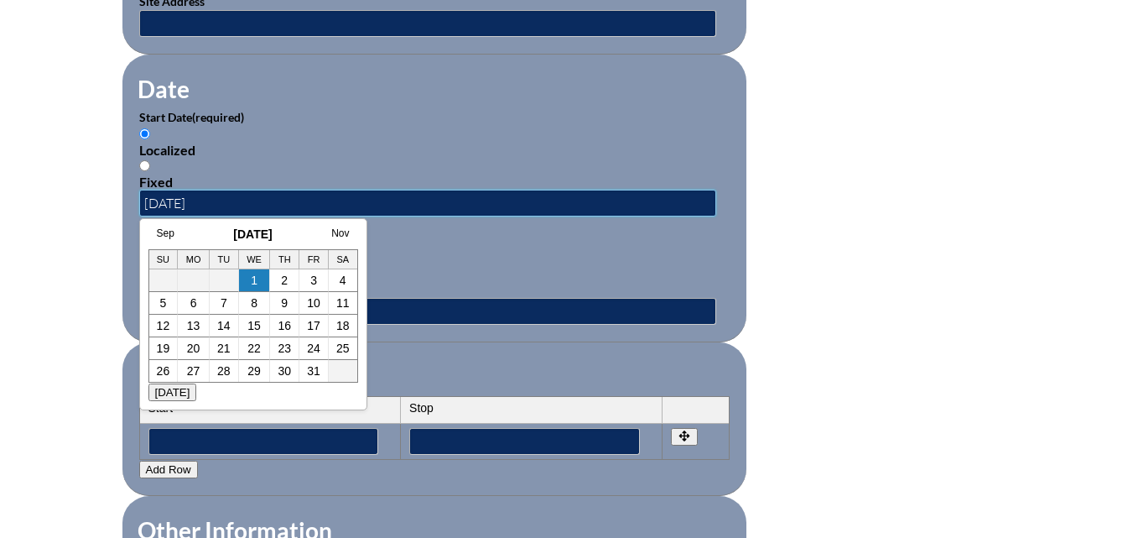
scroll to position [1091, 0]
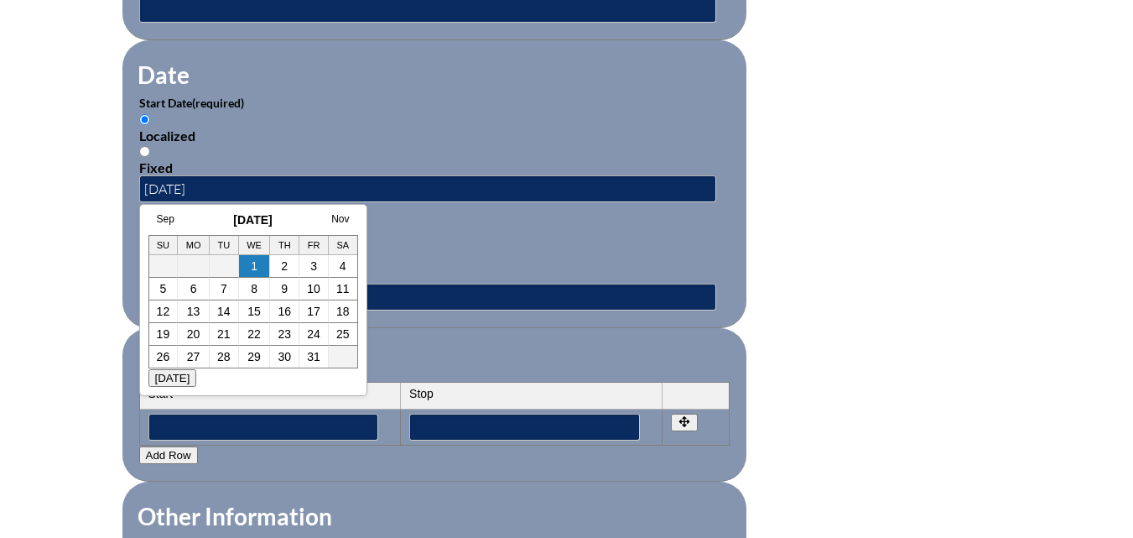
click at [427, 273] on div "Fixed" at bounding box center [434, 276] width 591 height 16
click at [150, 265] on input "Fixed" at bounding box center [144, 259] width 11 height 11
radio input "true"
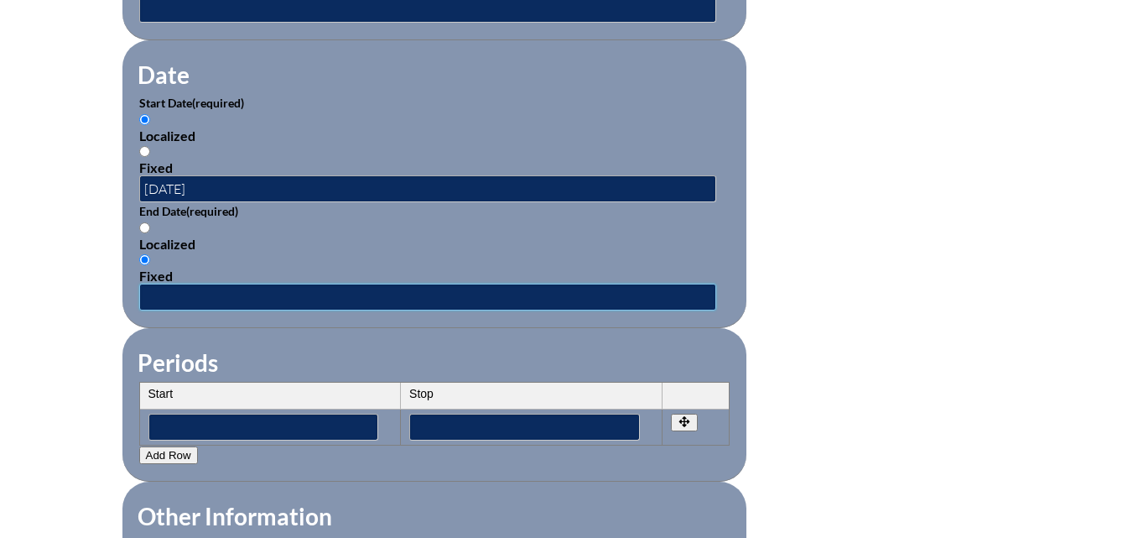
click at [146, 284] on input "text" at bounding box center [427, 297] width 577 height 27
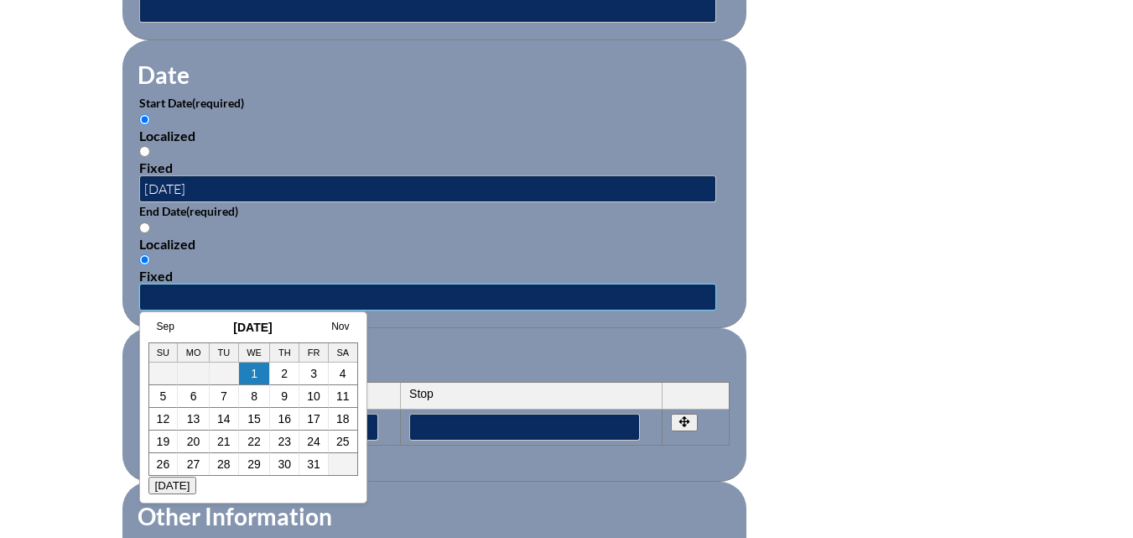
type input "07/21/2025"
click at [470, 284] on input "07/21/2025" at bounding box center [427, 297] width 577 height 27
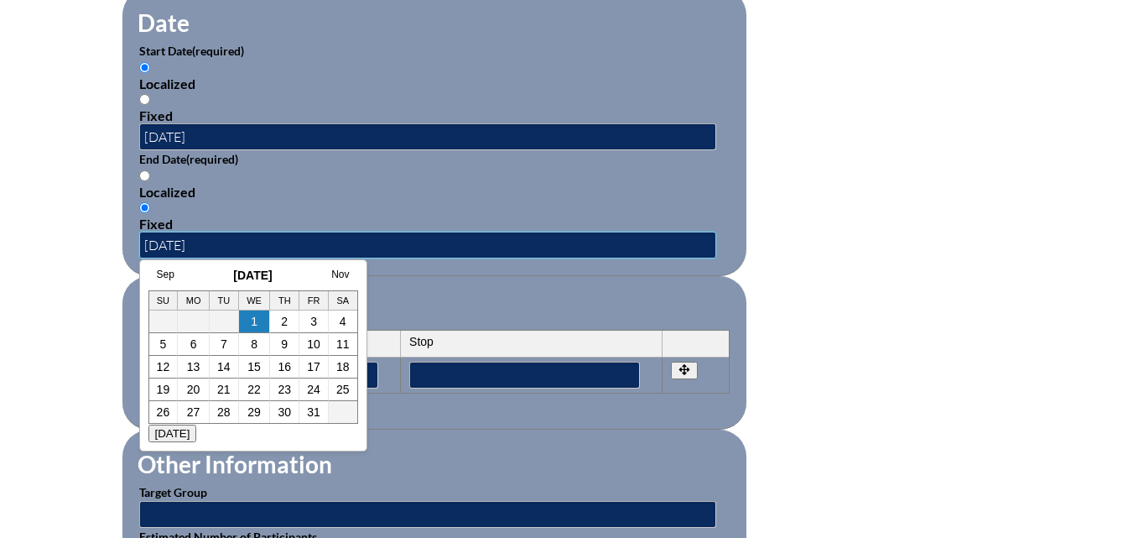
scroll to position [1342, 0]
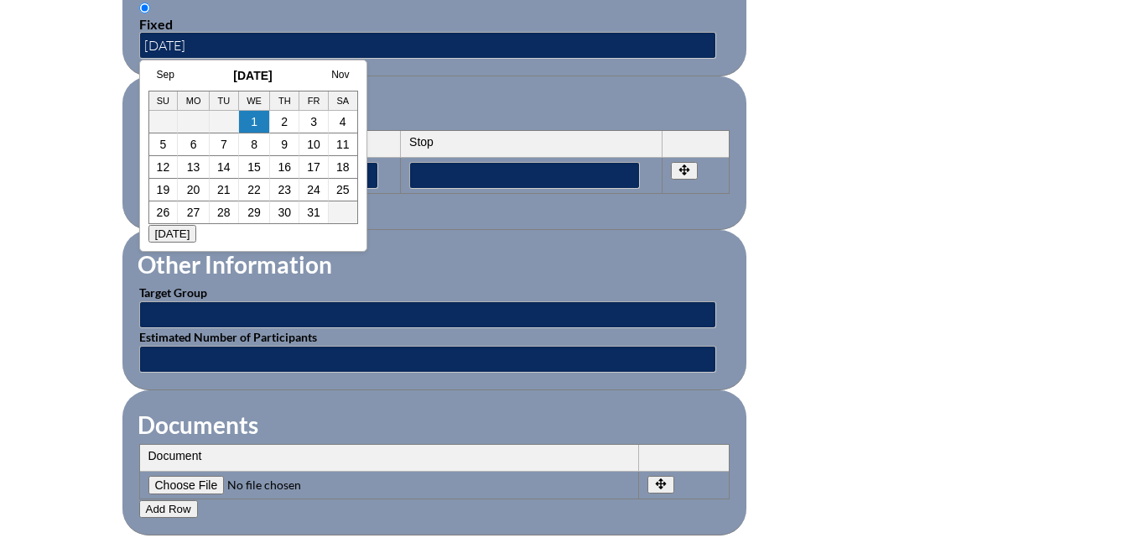
click at [445, 328] on p "Estimated Number of Participants" at bounding box center [434, 350] width 591 height 44
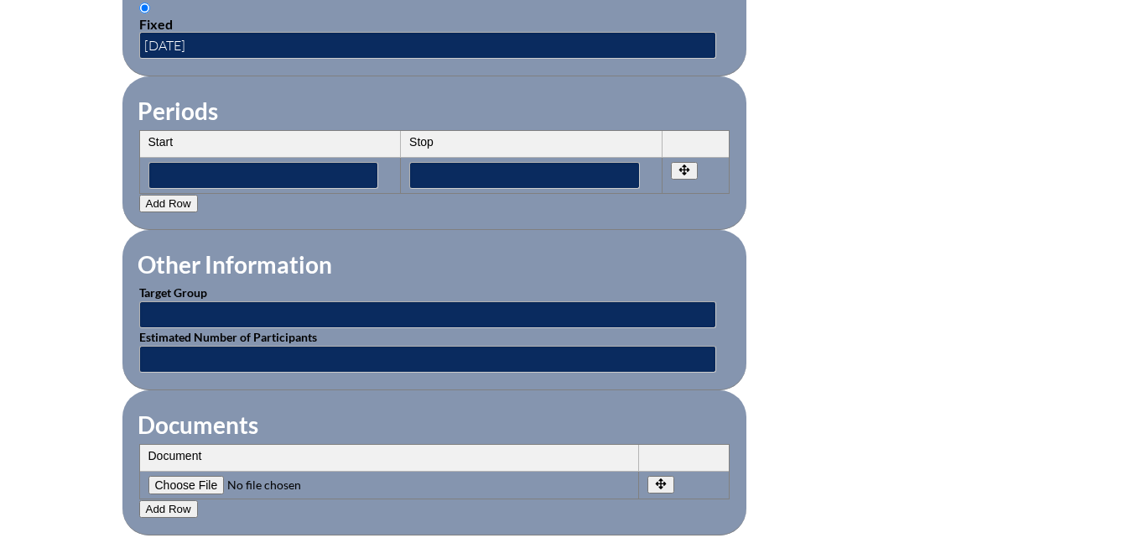
click at [171, 476] on input"] "file" at bounding box center [262, 485] width 228 height 18
type input"] "C:\fakepath\scan_lbrennan_2025-10-01-15-08-21.pdf"
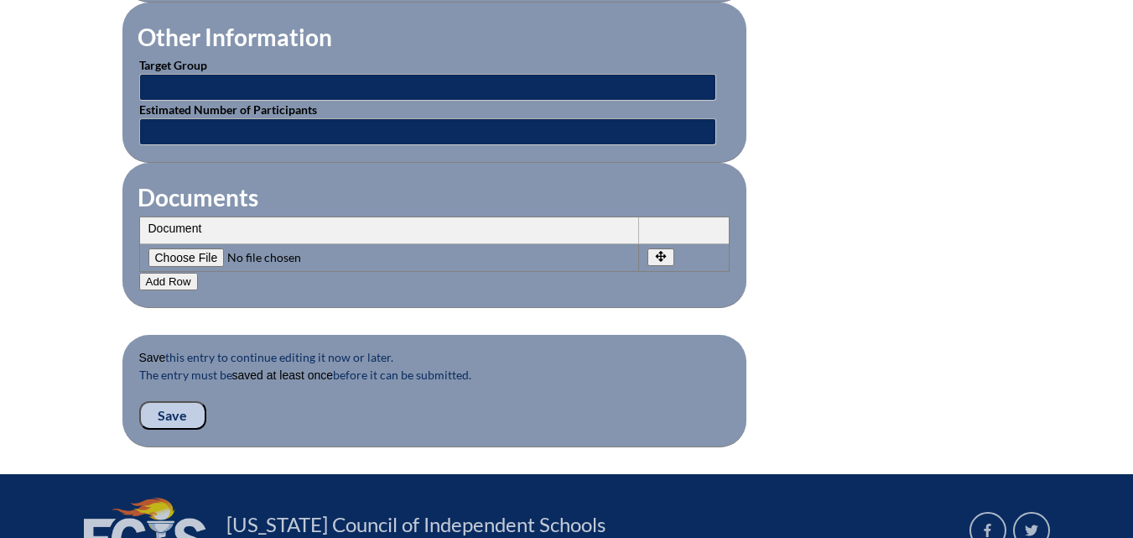
scroll to position [1678, 0]
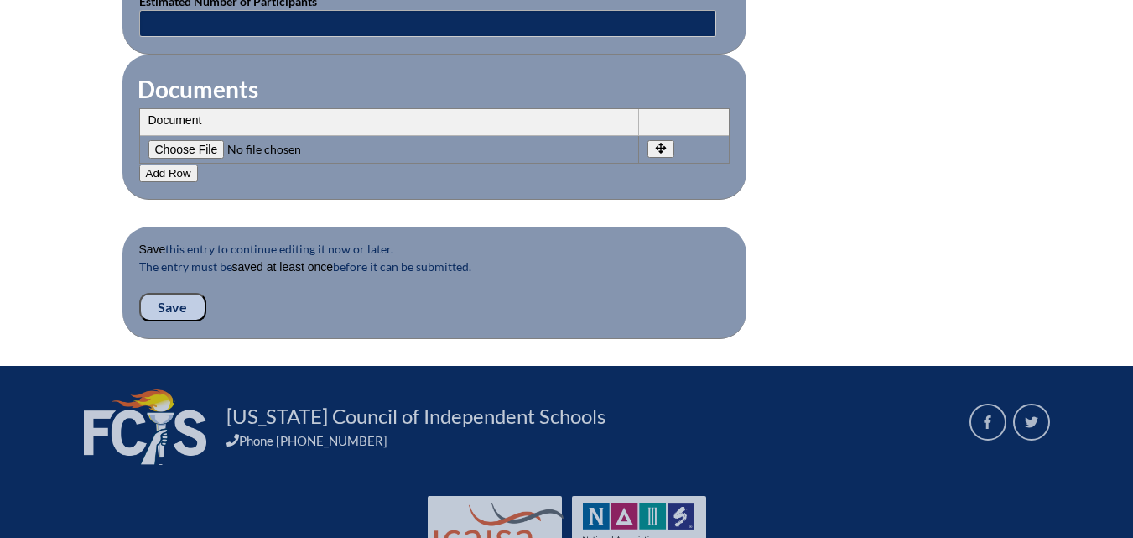
click at [154, 293] on input "Save" at bounding box center [172, 307] width 67 height 29
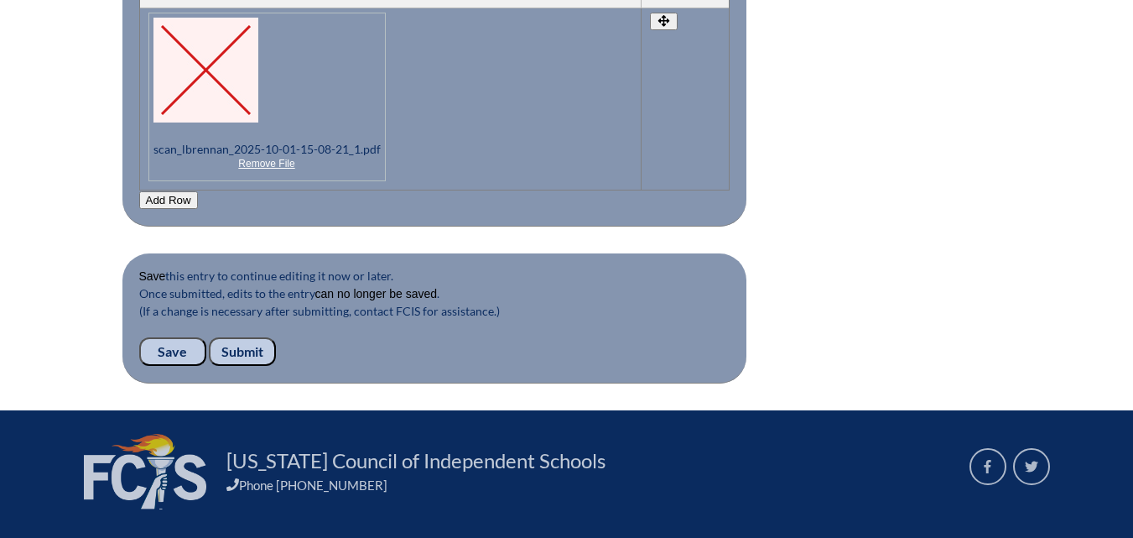
scroll to position [1930, 0]
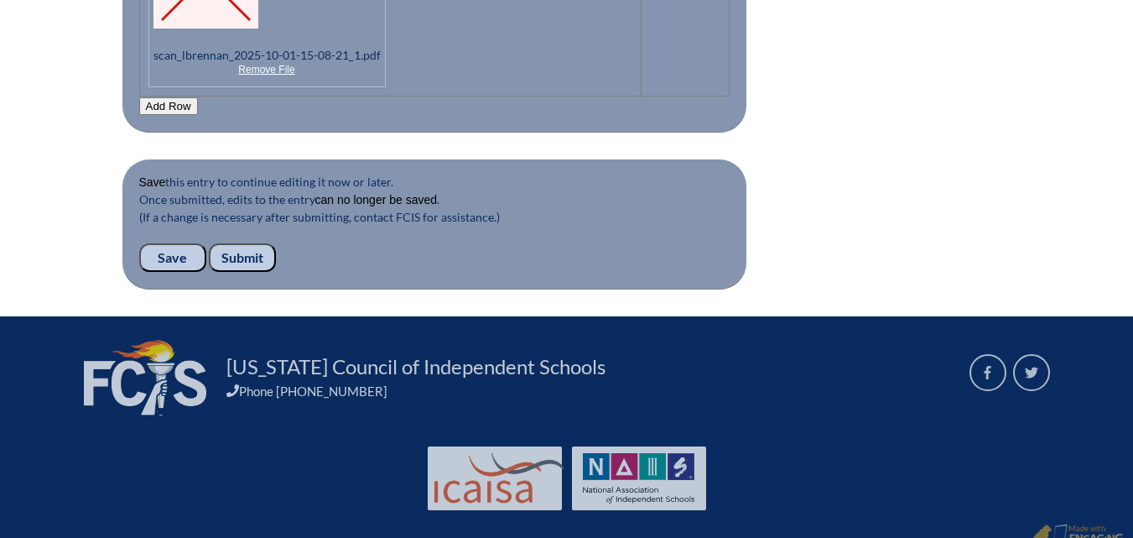
click at [247, 243] on input "Submit" at bounding box center [242, 257] width 67 height 29
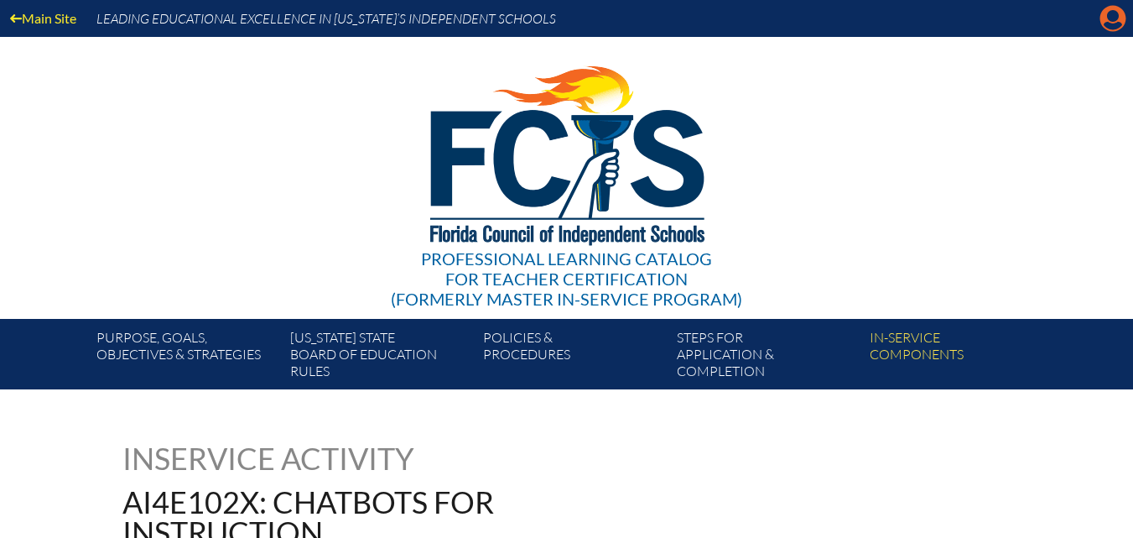
click at [1105, 19] on icon at bounding box center [1114, 19] width 26 height 26
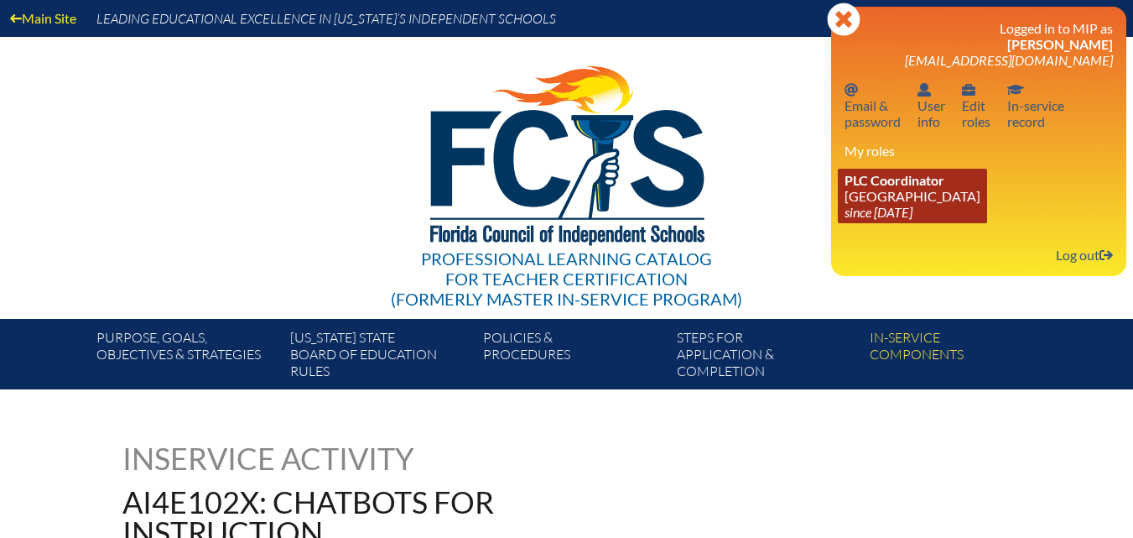
click at [956, 188] on link "PLC Coordinator Riverside Presbyterian Day School since 2024 Dec 6" at bounding box center [912, 196] width 149 height 55
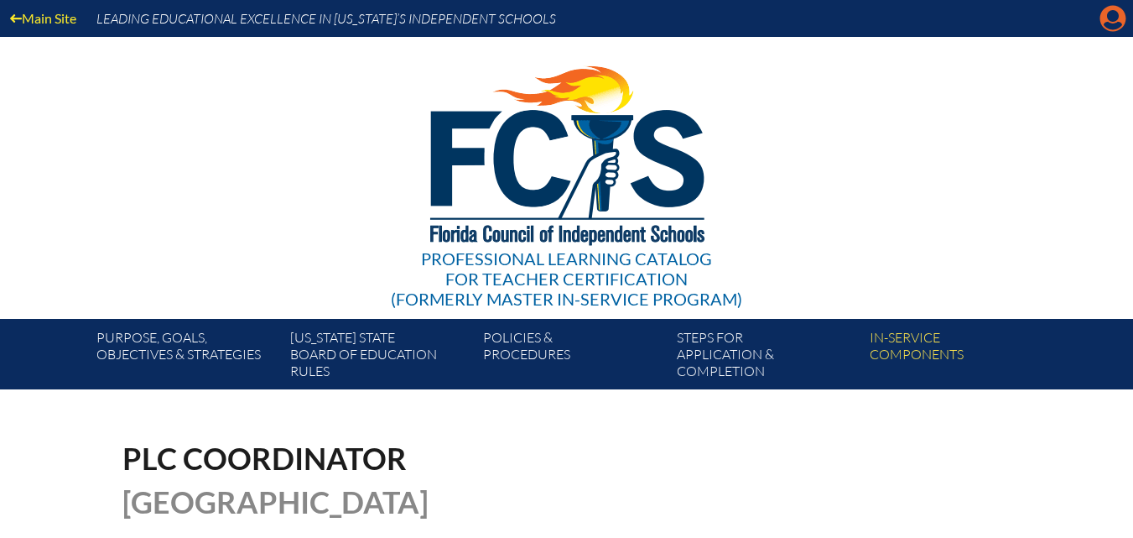
click at [1115, 27] on icon "Manage account" at bounding box center [1113, 18] width 27 height 27
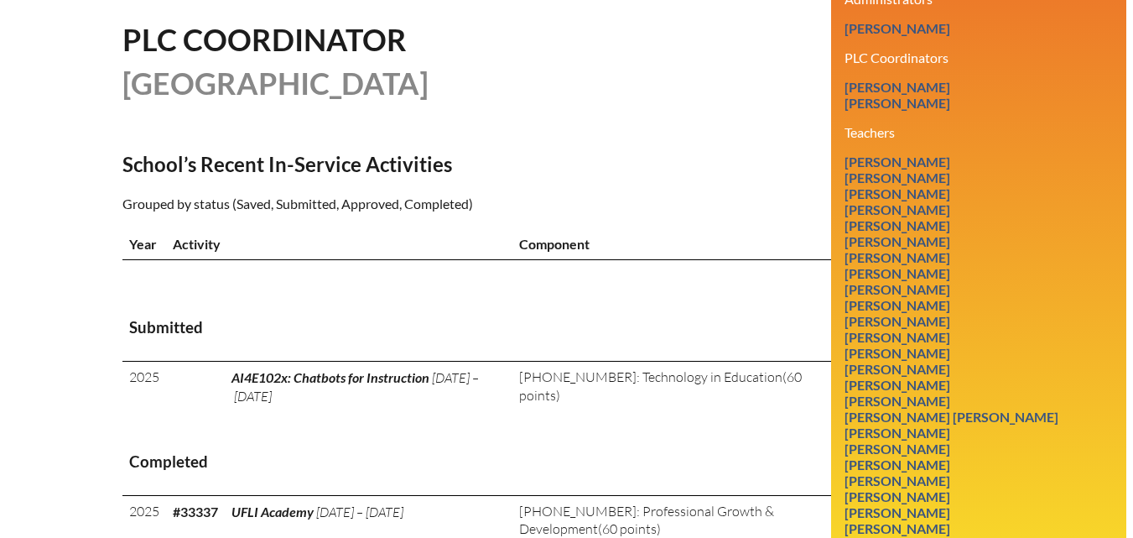
scroll to position [419, 0]
click at [957, 300] on link "Sarah Howard Cotchaleovitch" at bounding box center [897, 288] width 119 height 23
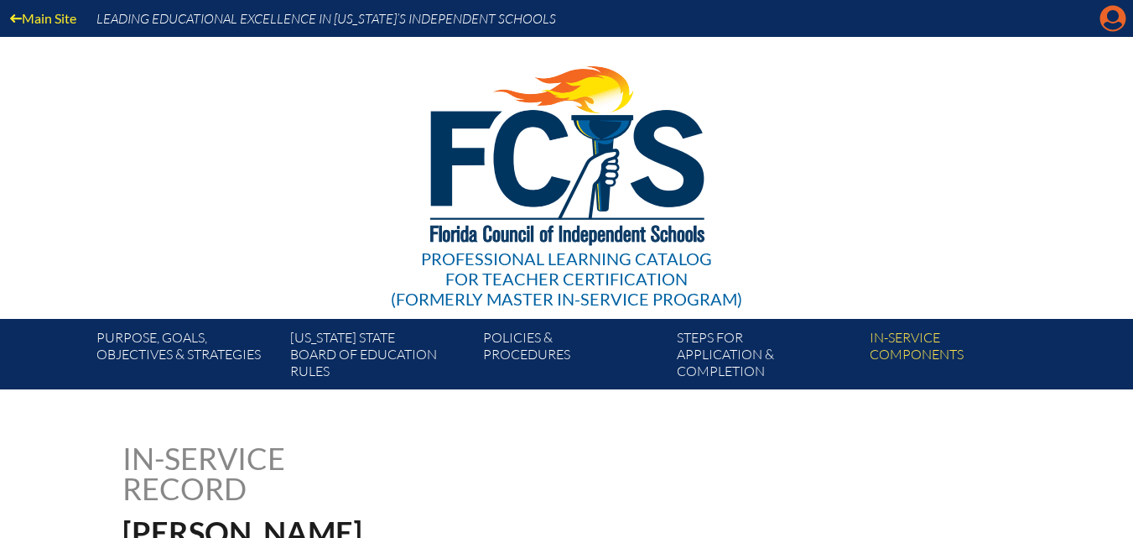
click at [1114, 27] on icon "Manage account" at bounding box center [1113, 18] width 27 height 27
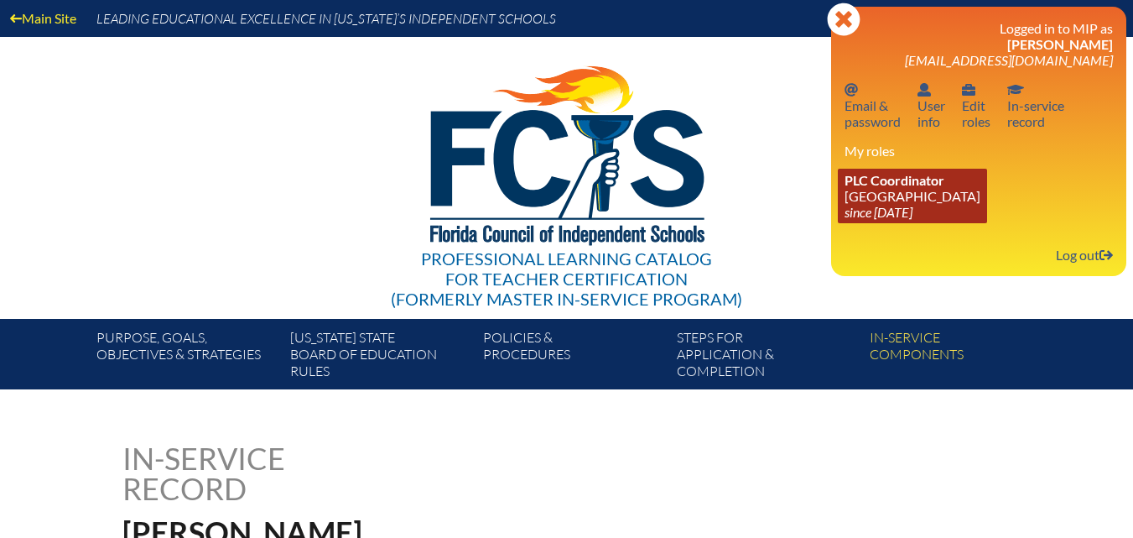
click at [882, 192] on link "PLC Coordinator Riverside Presbyterian Day School since 2024 Dec 6" at bounding box center [912, 196] width 149 height 55
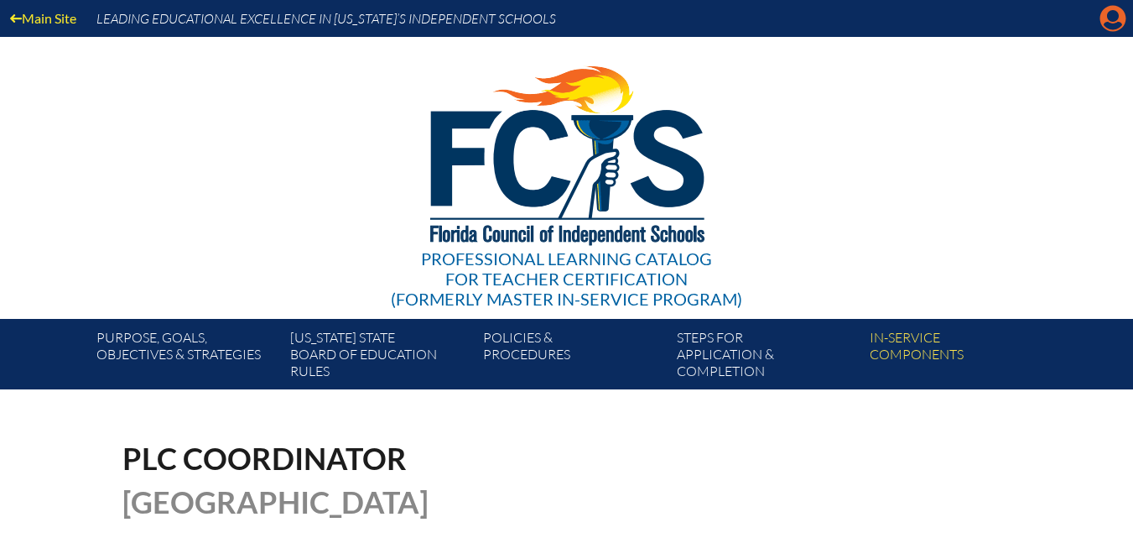
click at [1106, 14] on icon at bounding box center [1114, 19] width 26 height 26
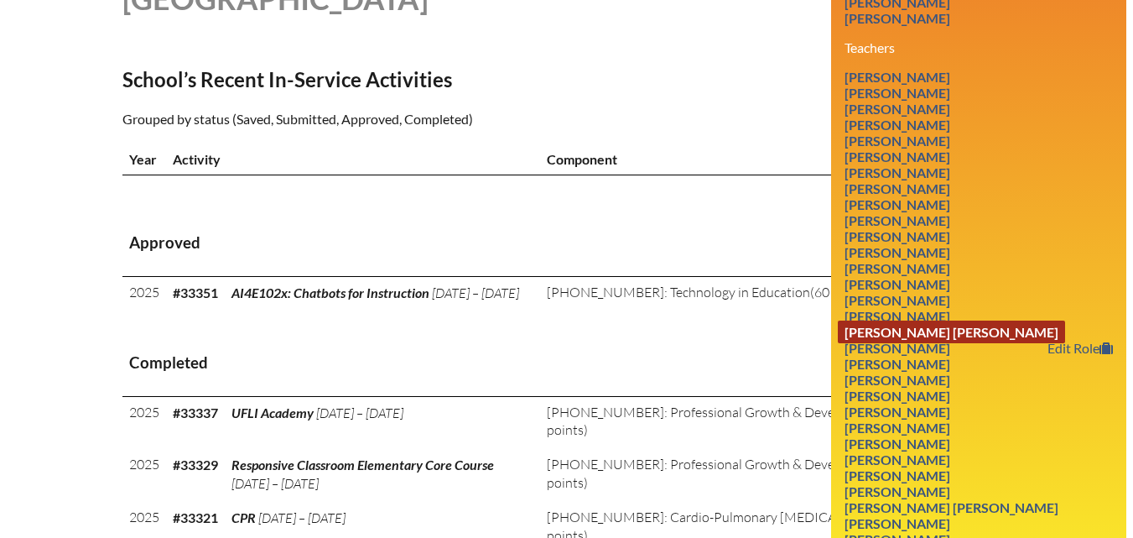
scroll to position [587, 0]
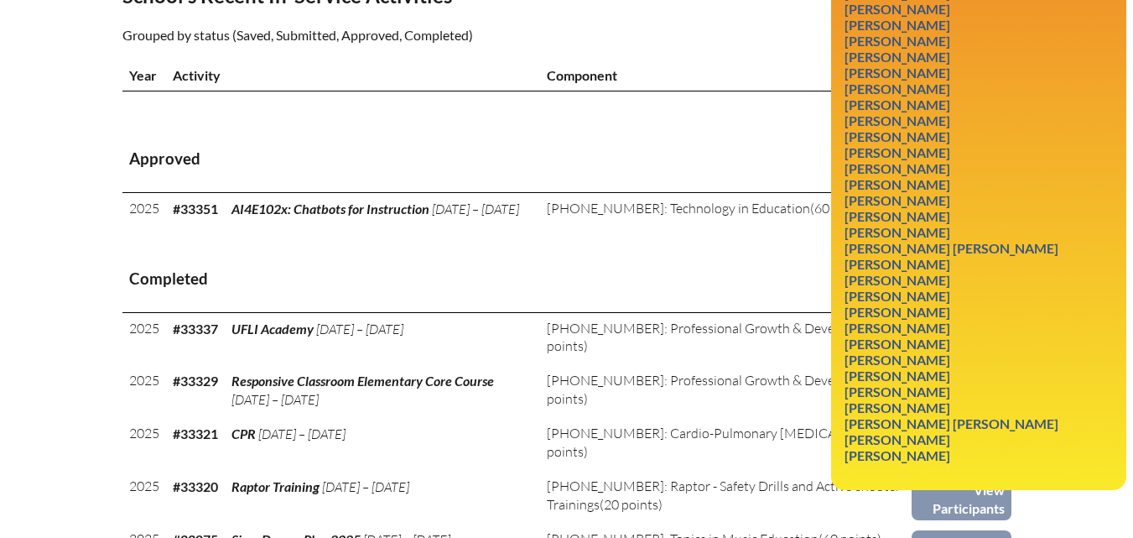
click at [642, 277] on th "Completed" at bounding box center [566, 279] width 889 height 66
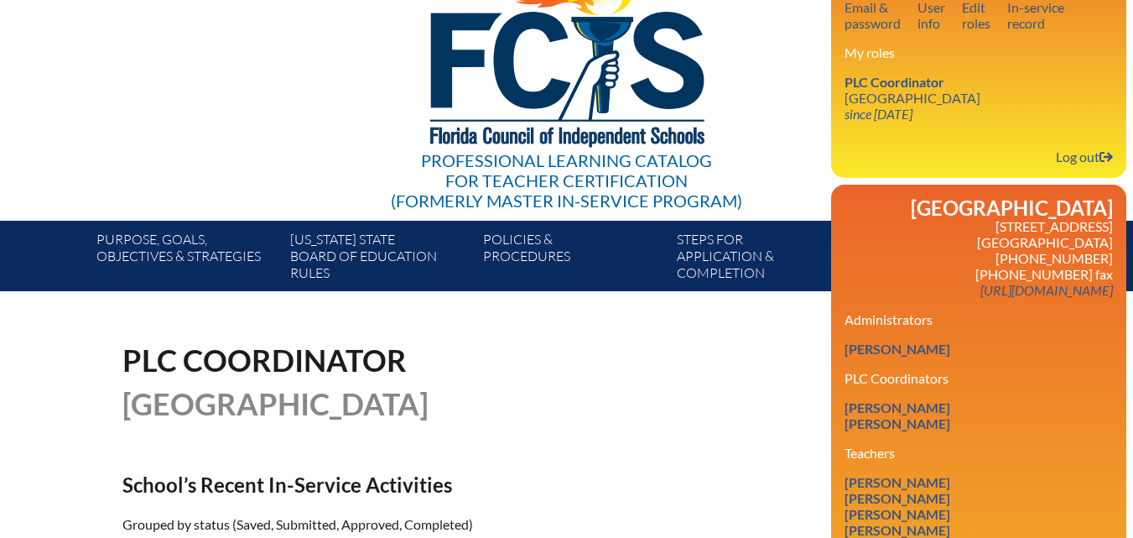
scroll to position [84, 0]
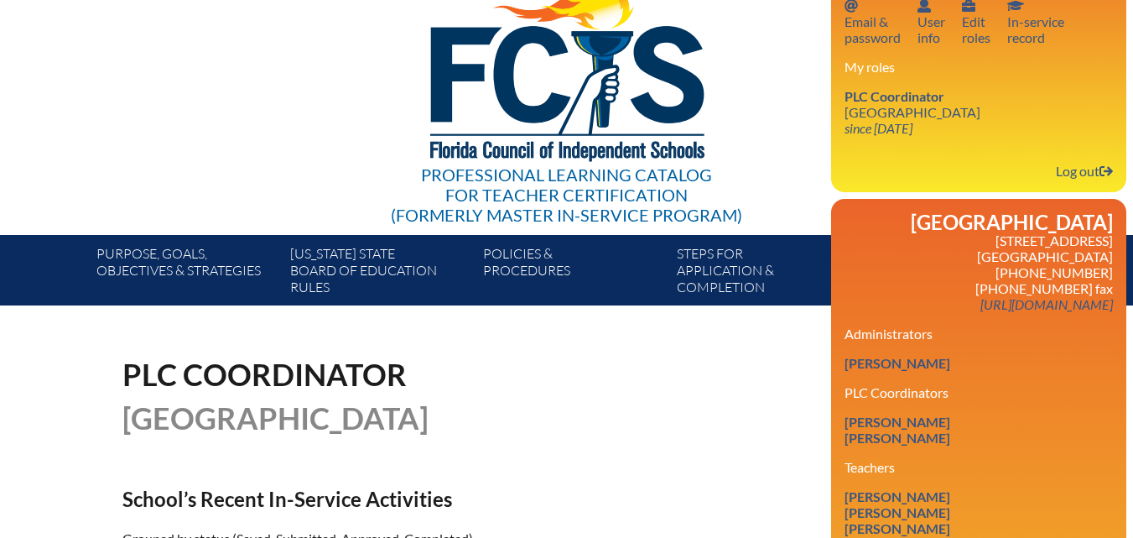
click at [1006, 430] on li "[PERSON_NAME] Edit Role" at bounding box center [979, 422] width 268 height 16
click at [777, 404] on div "PLC Coordinator [GEOGRAPHIC_DATA]" at bounding box center [566, 396] width 889 height 74
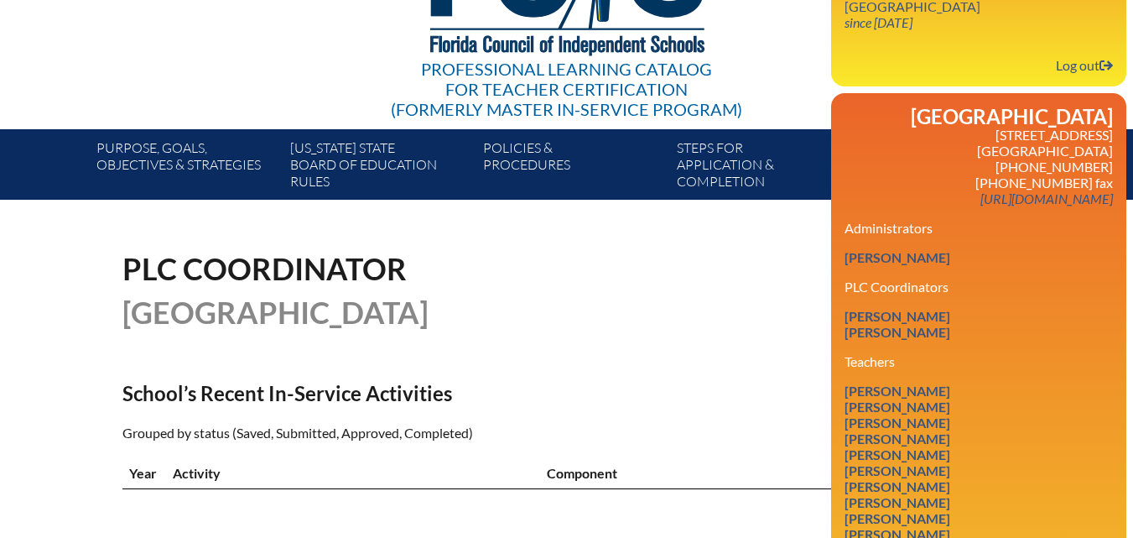
scroll to position [168, 0]
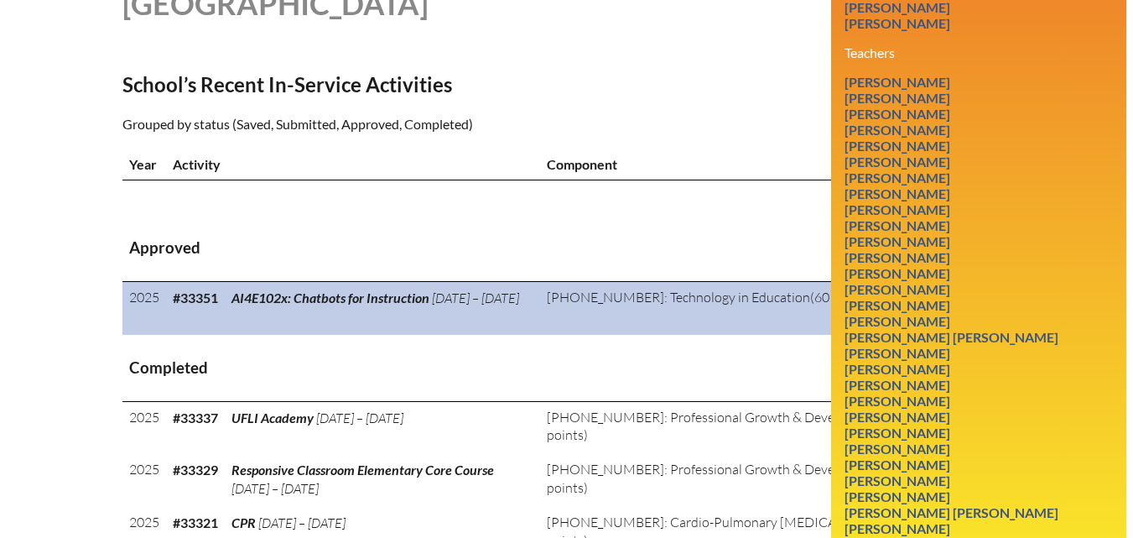
scroll to position [503, 0]
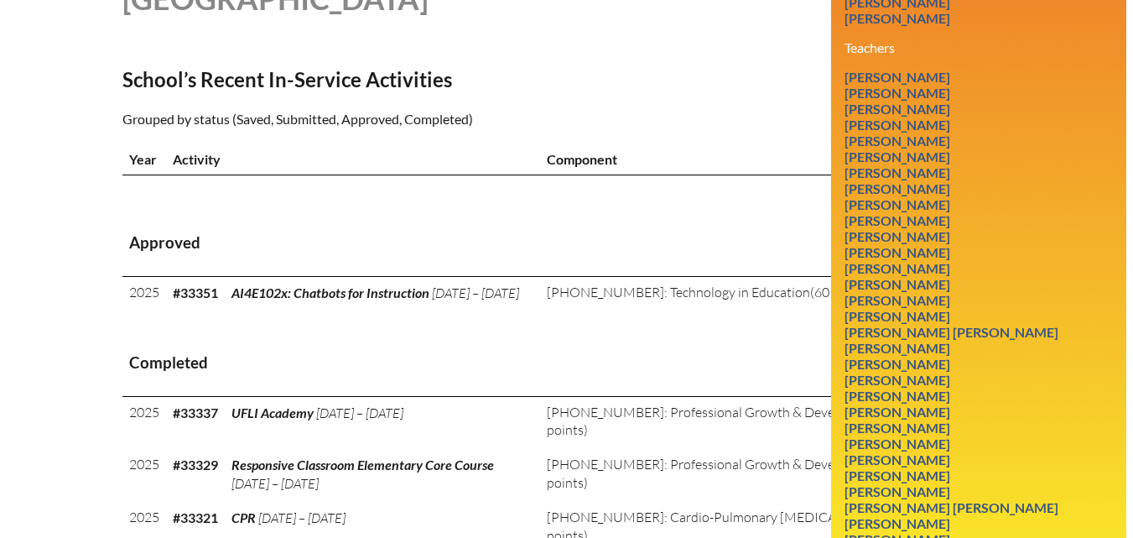
click at [449, 277] on th "Approved" at bounding box center [566, 244] width 889 height 66
click at [341, 364] on th "Completed" at bounding box center [566, 363] width 889 height 66
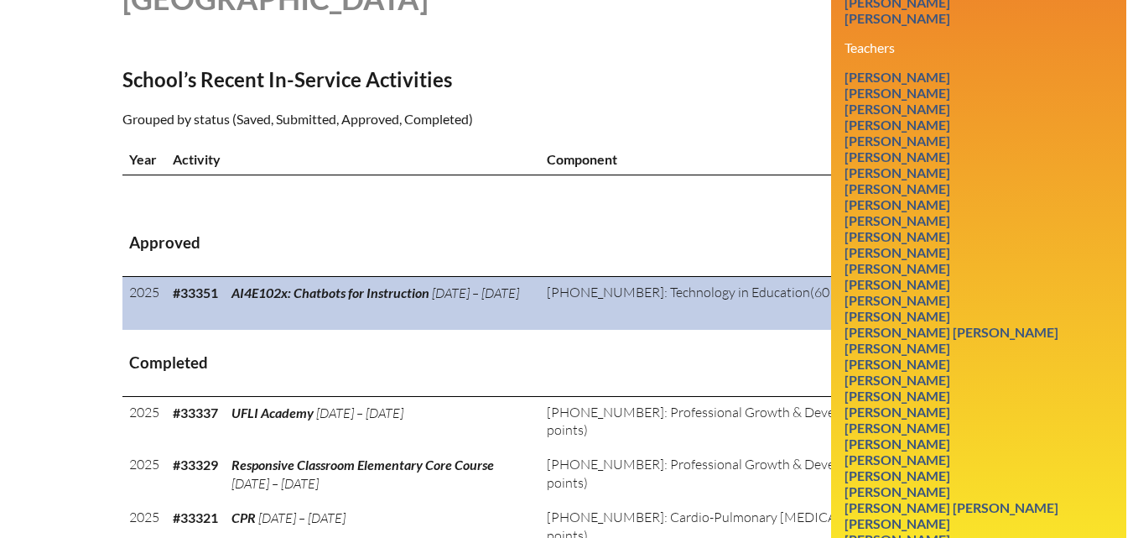
click at [646, 330] on td "3-003-001: Technology in Education (60 points)" at bounding box center [726, 303] width 372 height 53
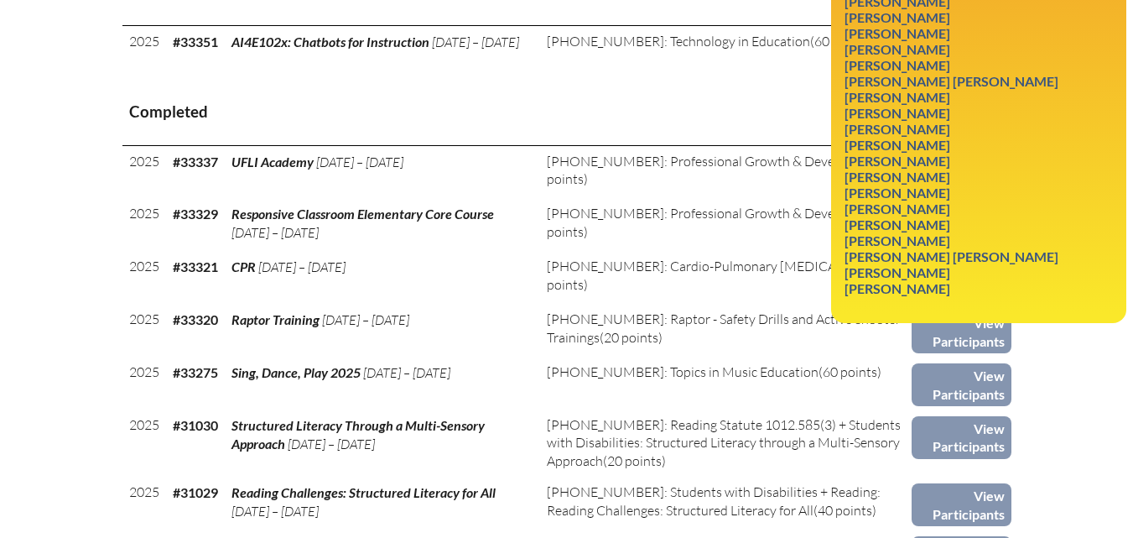
scroll to position [755, 0]
click at [901, 299] on link "Maggie Young" at bounding box center [897, 287] width 119 height 23
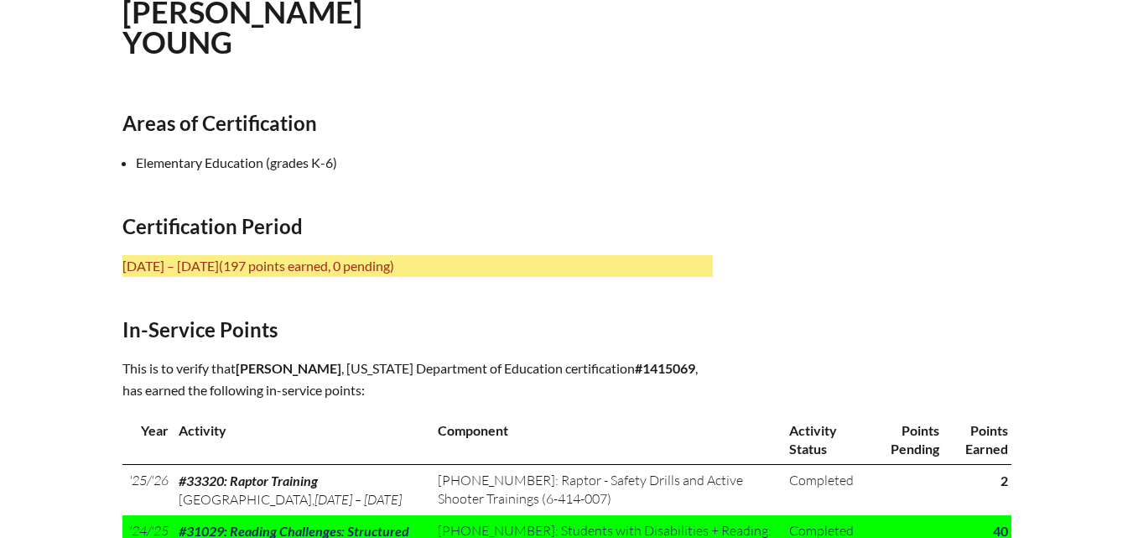
scroll to position [419, 0]
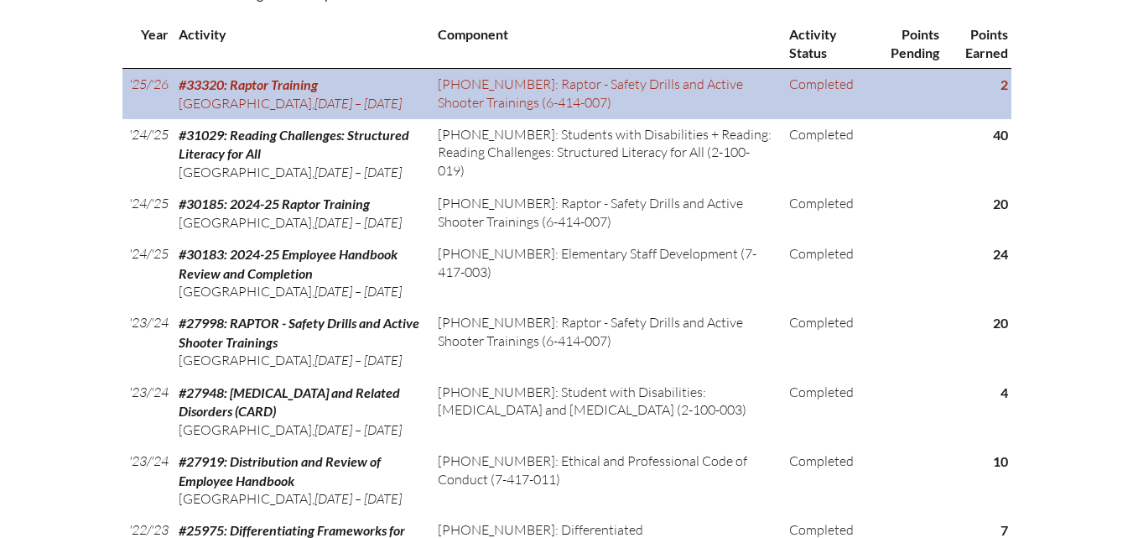
scroll to position [923, 0]
